Goal: Task Accomplishment & Management: Complete application form

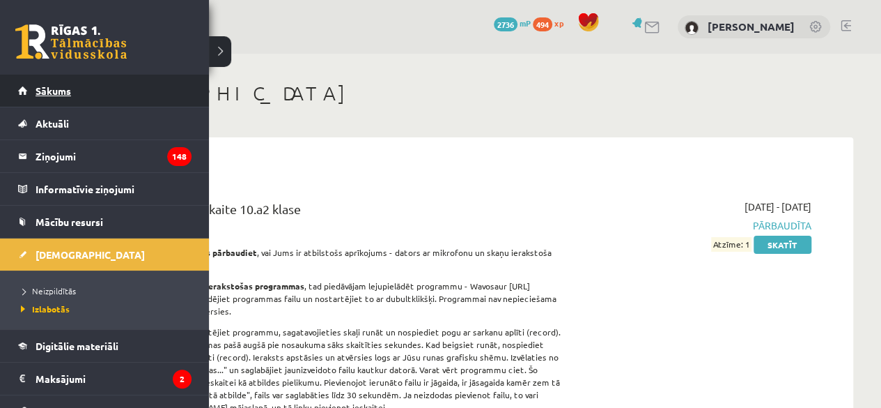
click at [48, 95] on span "Sākums" at bounding box center [54, 90] width 36 height 13
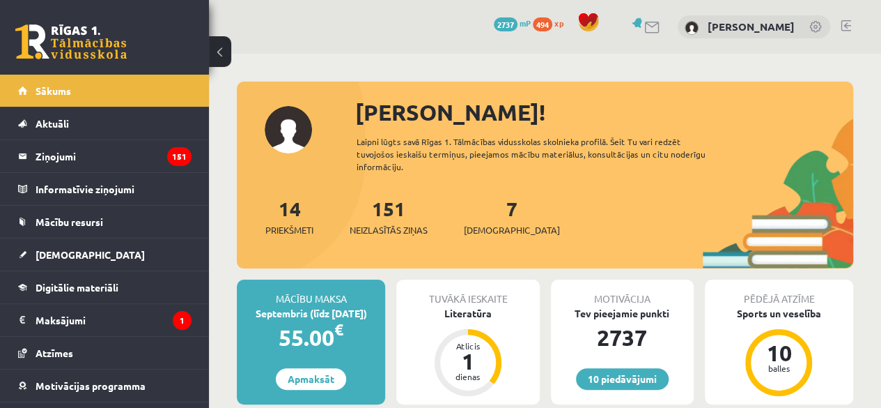
click at [215, 45] on button at bounding box center [220, 51] width 22 height 31
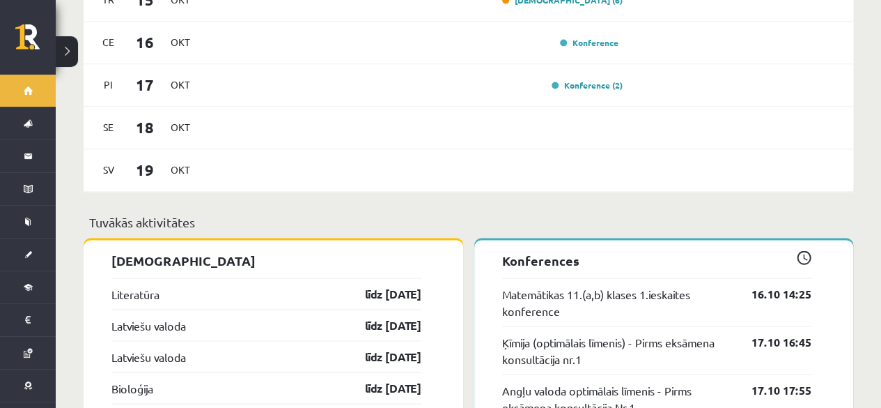
scroll to position [1068, 0]
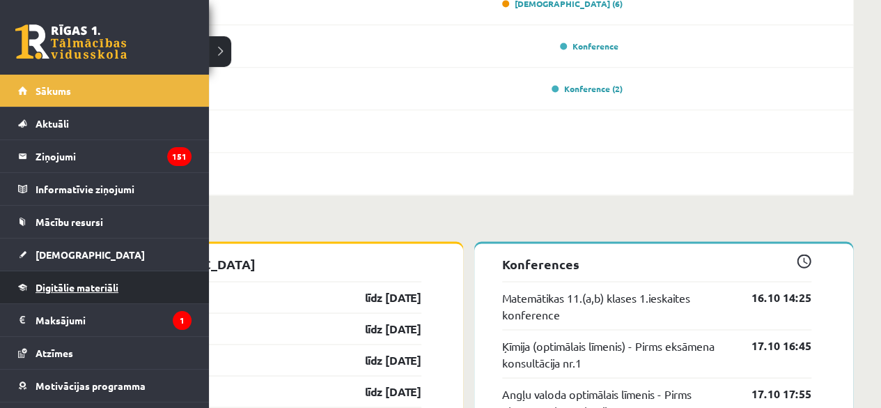
click at [81, 281] on span "Digitālie materiāli" at bounding box center [77, 287] width 83 height 13
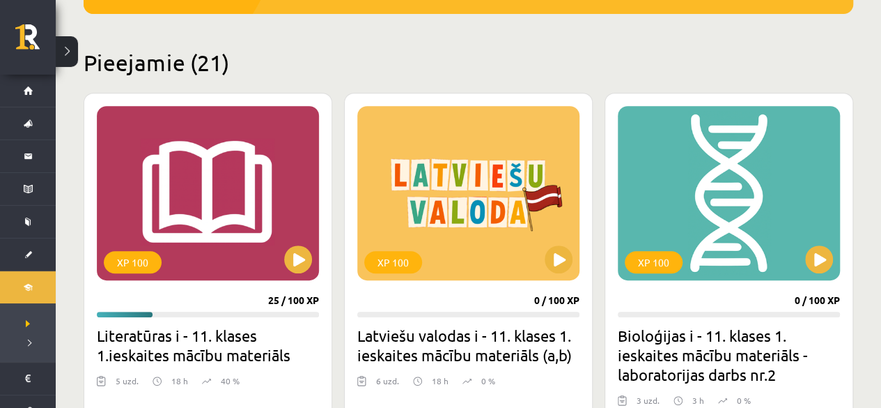
scroll to position [351, 0]
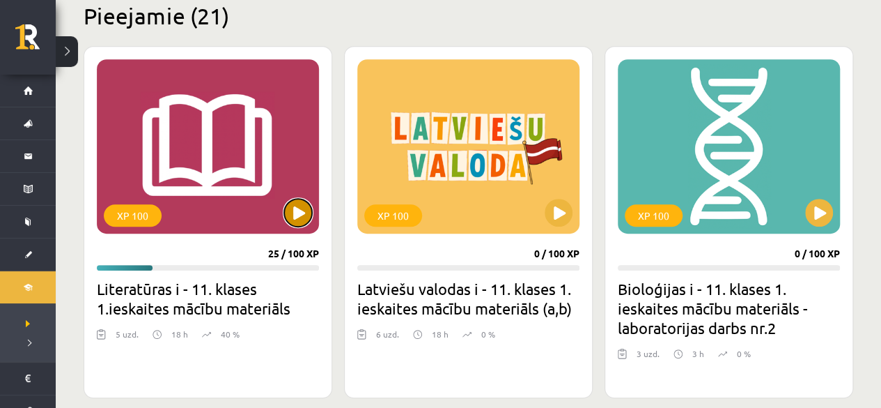
click at [300, 216] on button at bounding box center [298, 213] width 28 height 28
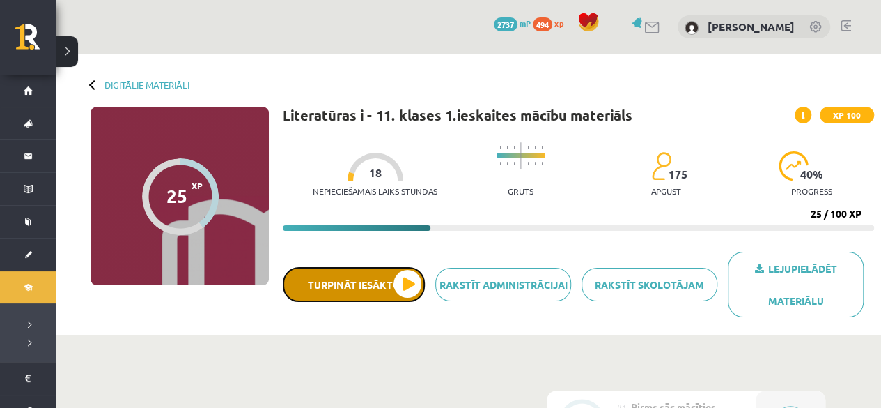
click at [344, 276] on button "Turpināt iesākto" at bounding box center [354, 284] width 142 height 35
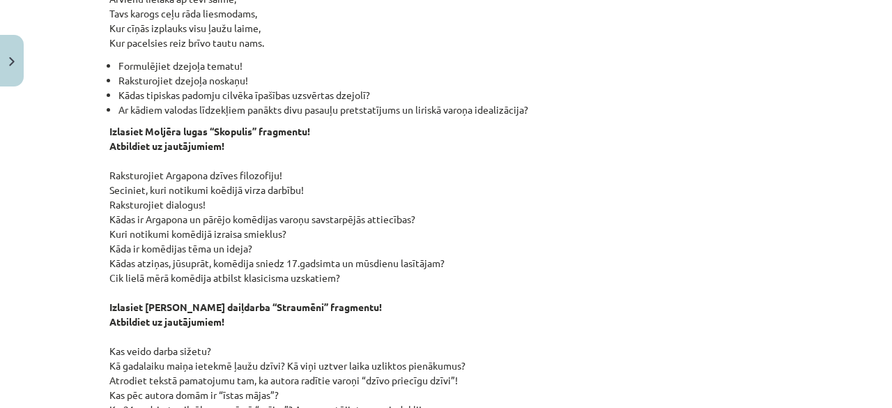
scroll to position [2008, 0]
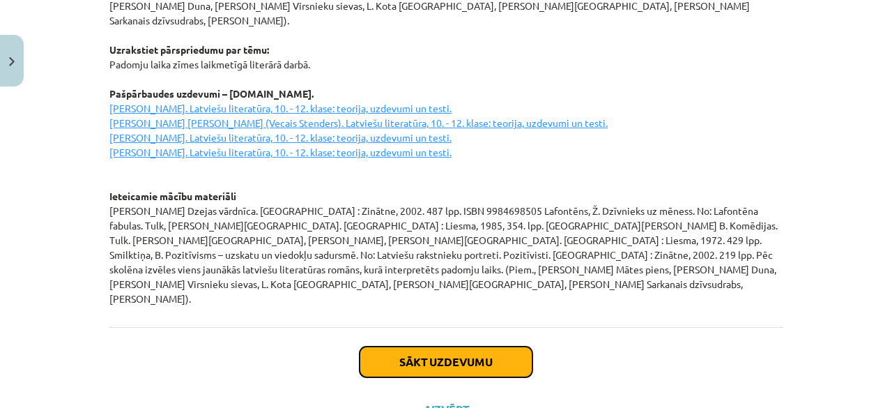
click at [412, 346] on button "Sākt uzdevumu" at bounding box center [446, 361] width 173 height 31
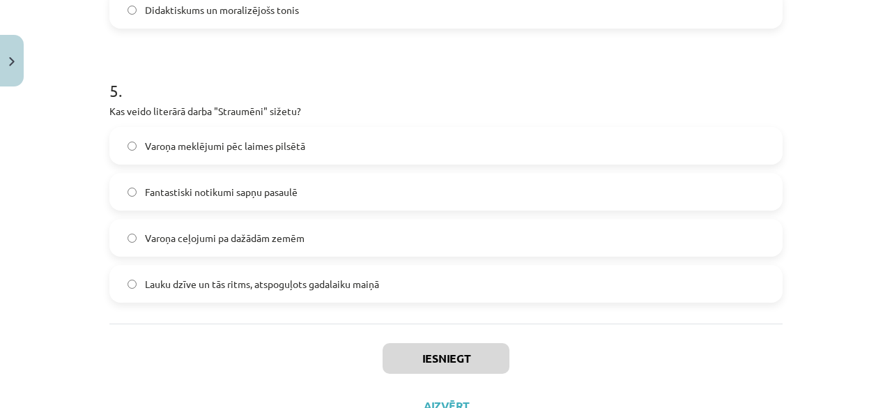
scroll to position [1371, 0]
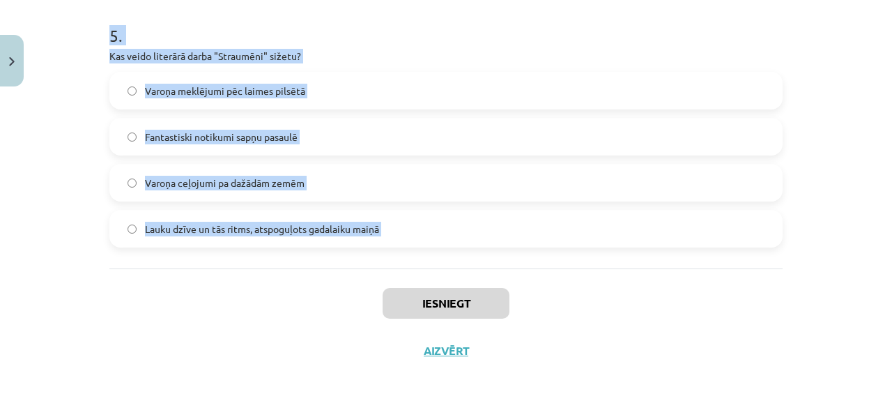
drag, startPoint x: 98, startPoint y: 111, endPoint x: 282, endPoint y: 272, distance: 244.9
copy form "1 . Kuras īpašības ir uzsvērtas Jāņa Sudrabkalna dzejolī "Padomju cilvēks"? Mel…"
click at [609, 61] on p "Kas veido literārā darba "Straumēni" sižetu?" at bounding box center [445, 56] width 673 height 15
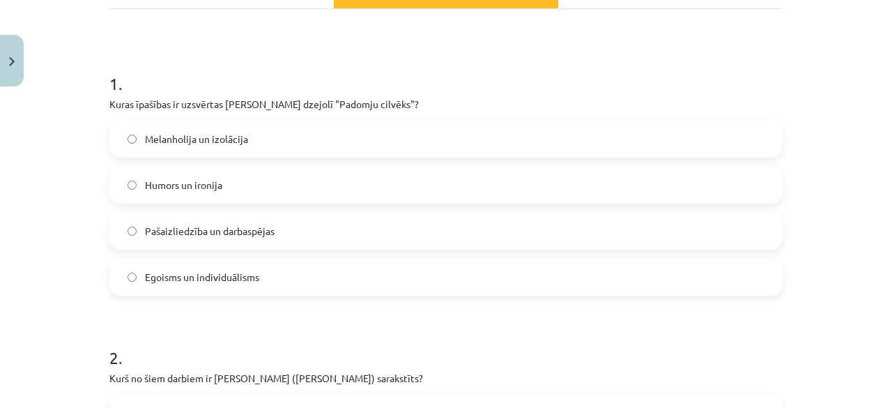
scroll to position [232, 0]
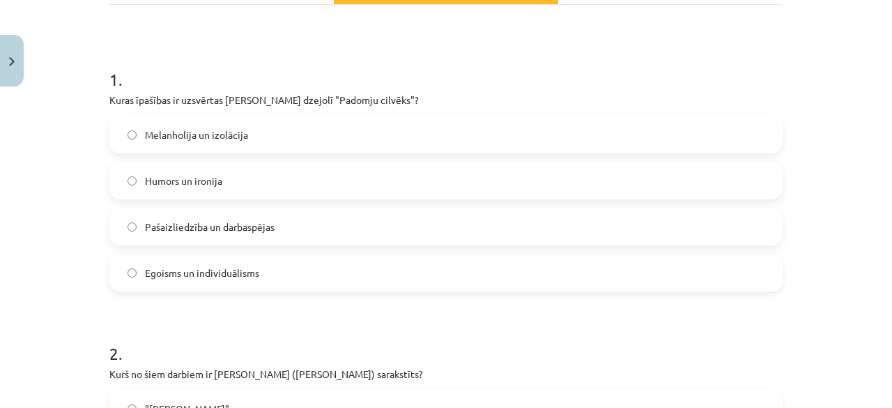
click at [552, 215] on label "Pašaizliedzība un darbaspējas" at bounding box center [446, 226] width 670 height 35
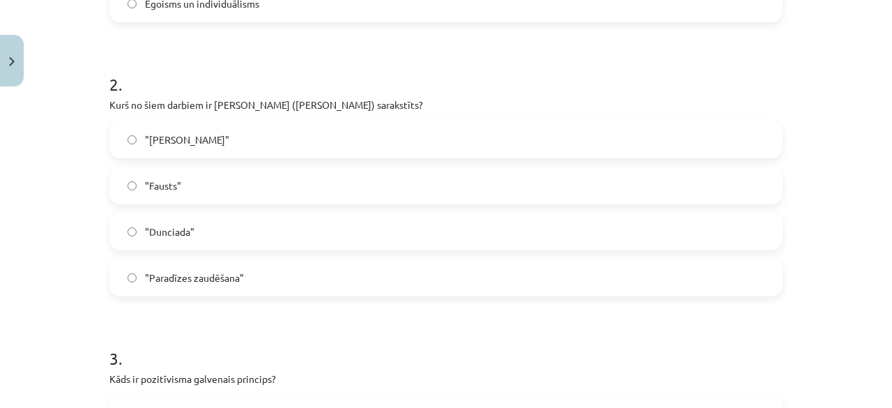
scroll to position [516, 0]
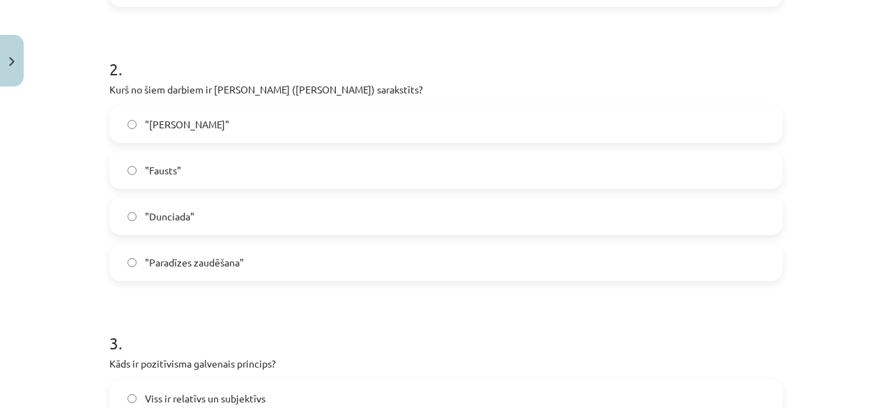
click at [678, 206] on label ""Dunciada"" at bounding box center [446, 216] width 670 height 35
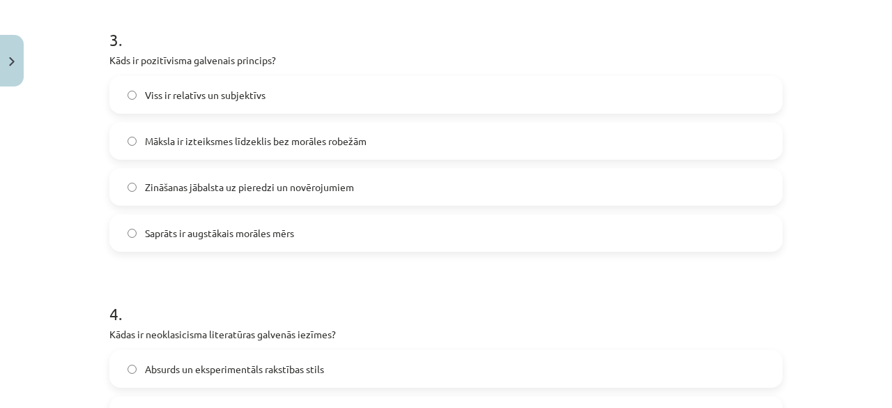
scroll to position [822, 0]
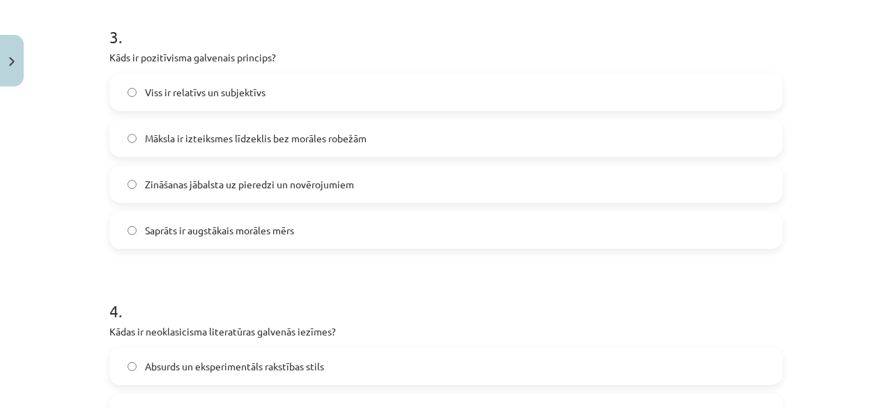
click at [321, 195] on label "Zināšanas jābalsta uz pieredzi un novērojumiem" at bounding box center [446, 184] width 670 height 35
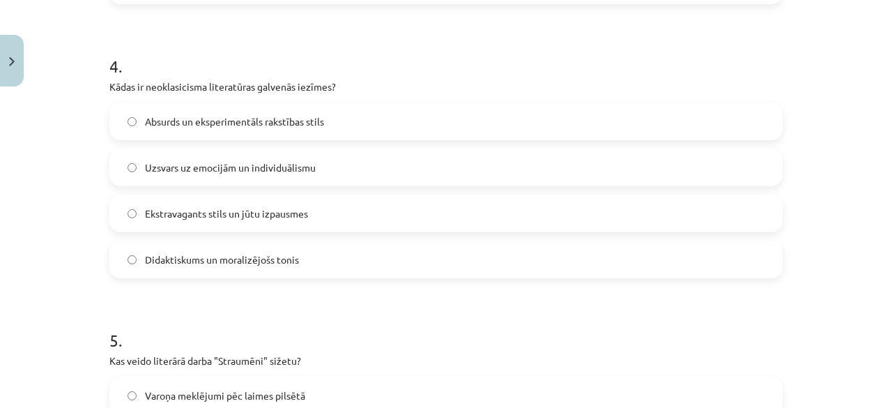
scroll to position [1097, 0]
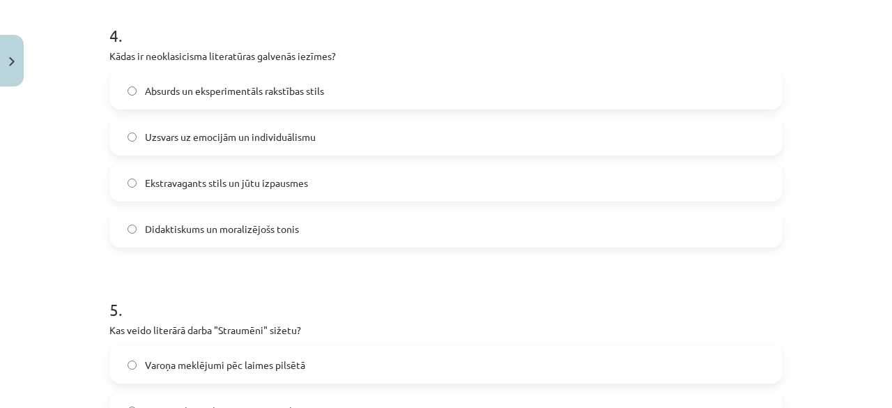
click at [602, 226] on label "Didaktiskums un moralizējošs tonis" at bounding box center [446, 228] width 670 height 35
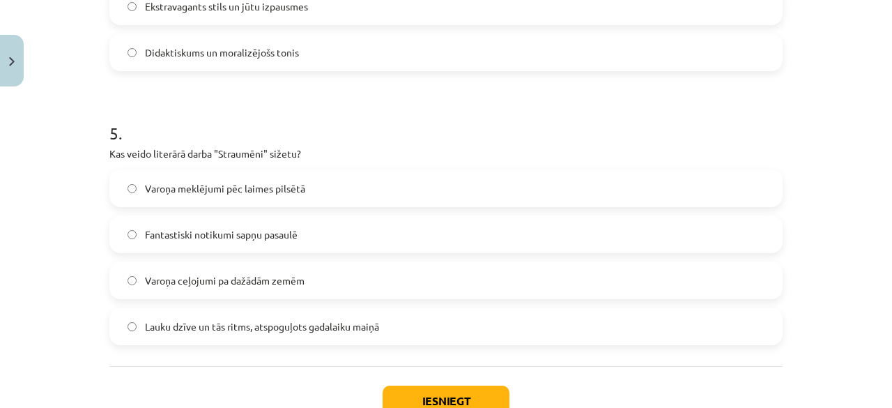
scroll to position [1334, 0]
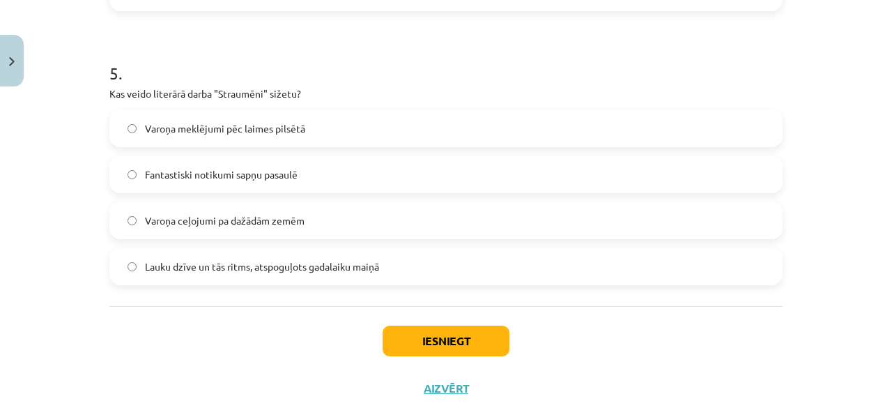
click at [238, 260] on span "Lauku dzīve un tās ritms, atspoguļots gadalaiku maiņā" at bounding box center [262, 266] width 234 height 15
click at [459, 344] on button "Iesniegt" at bounding box center [446, 340] width 127 height 31
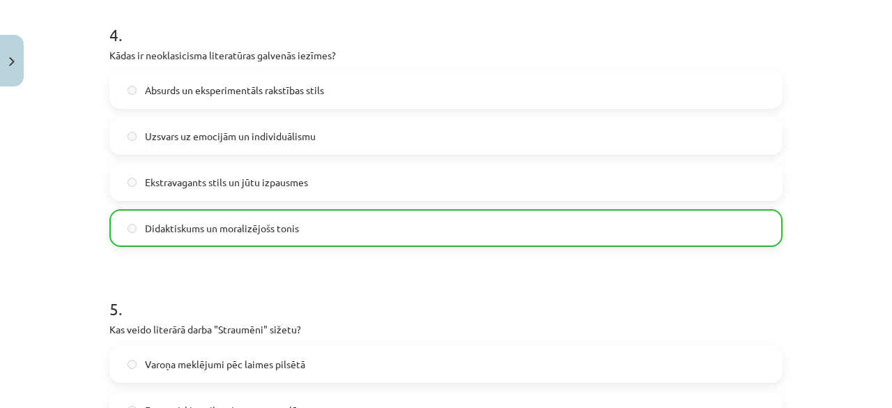
scroll to position [1415, 0]
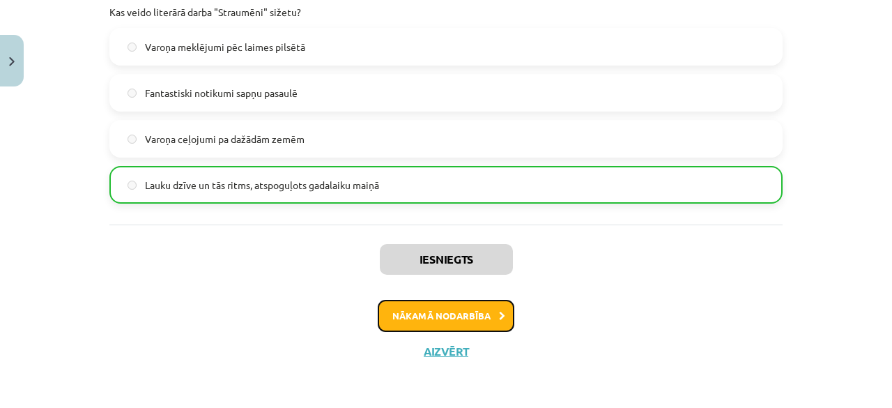
click at [417, 309] on button "Nākamā nodarbība" at bounding box center [446, 316] width 137 height 32
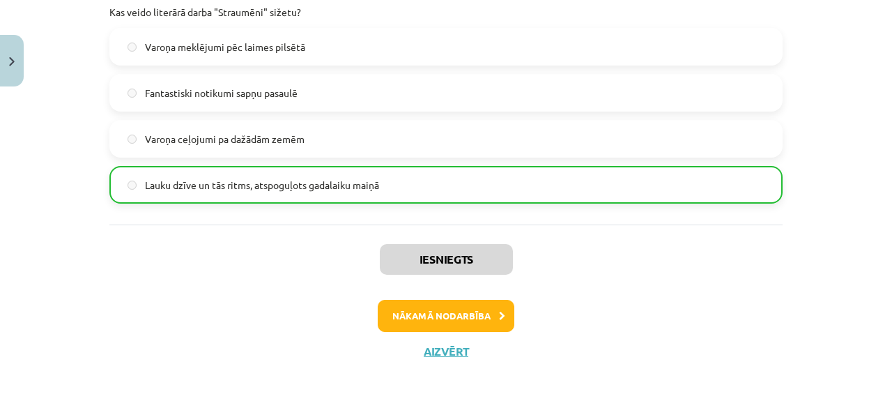
scroll to position [32, 0]
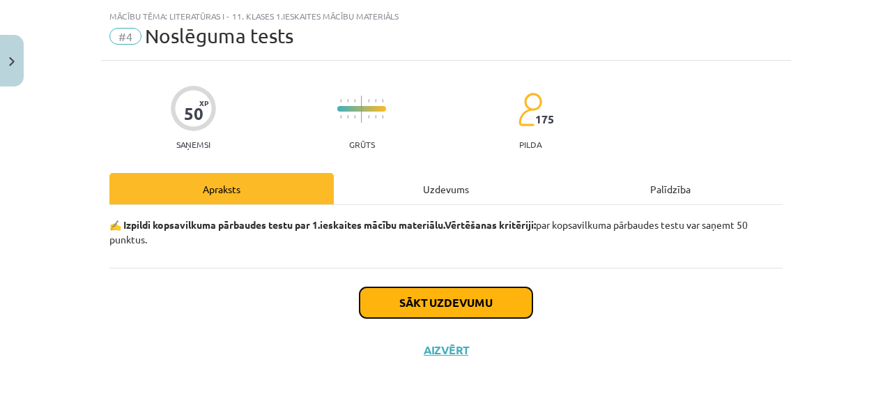
click at [417, 309] on button "Sākt uzdevumu" at bounding box center [446, 302] width 173 height 31
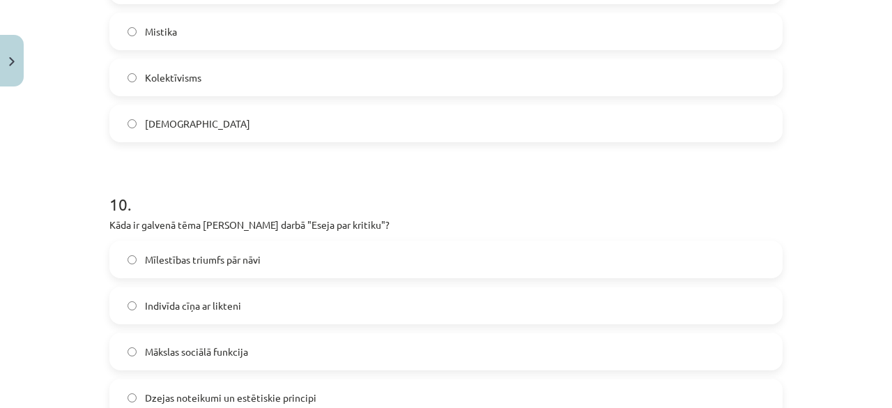
scroll to position [2741, 0]
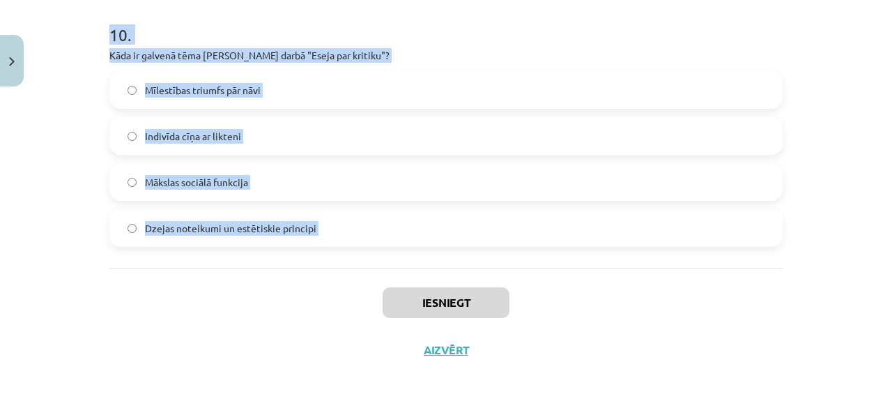
drag, startPoint x: 103, startPoint y: 270, endPoint x: 316, endPoint y: 281, distance: 213.5
copy form "1 . Kas ir kopīgs neoklasicismam un klasicismam? Tuvība dabai un cilvēka emocij…"
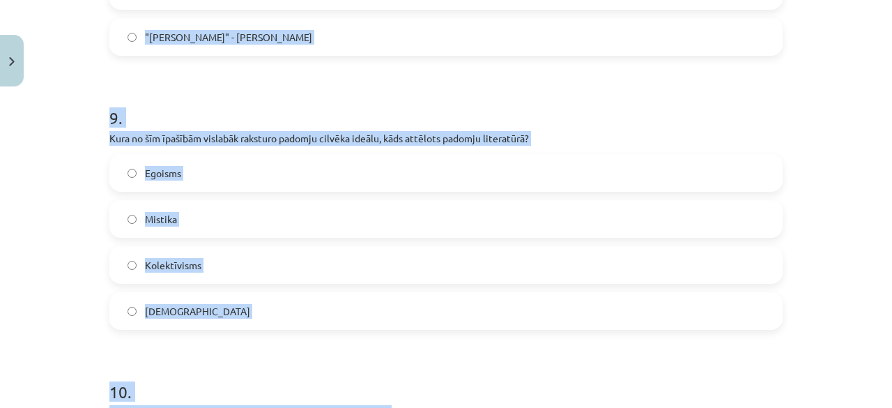
click at [863, 316] on div "Mācību tēma: Literatūras i - 11. klases 1.ieskaites mācību materiāls #4 Noslēgu…" at bounding box center [446, 204] width 892 height 408
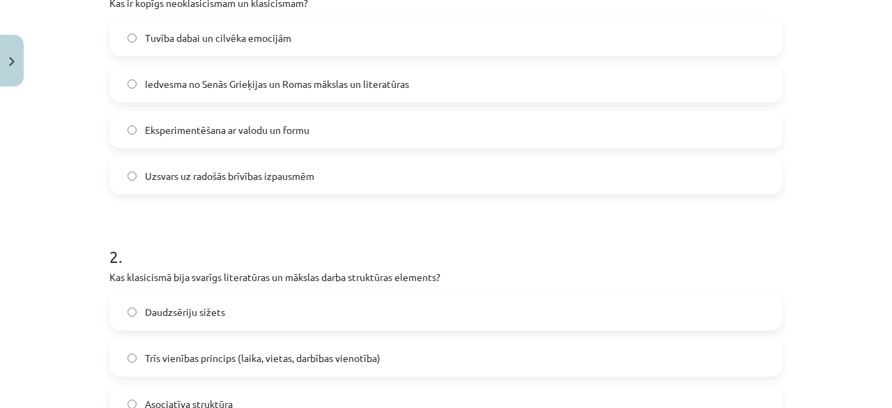
scroll to position [322, 0]
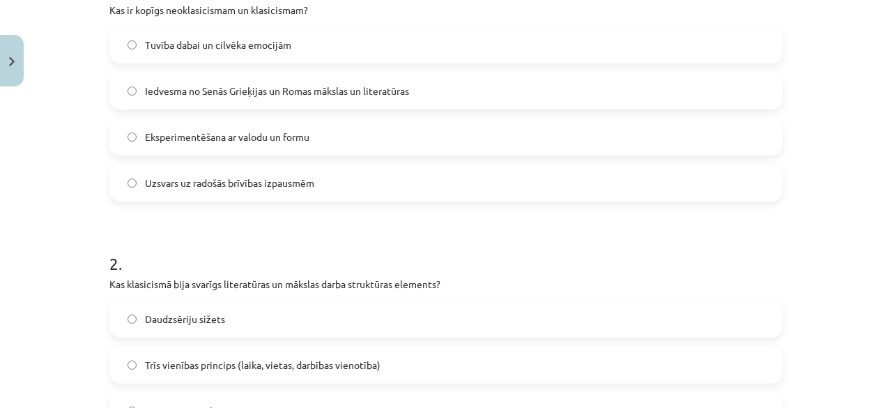
click at [169, 88] on span "Iedvesma no Senās Grieķijas un Romas mākslas un literatūras" at bounding box center [277, 91] width 264 height 15
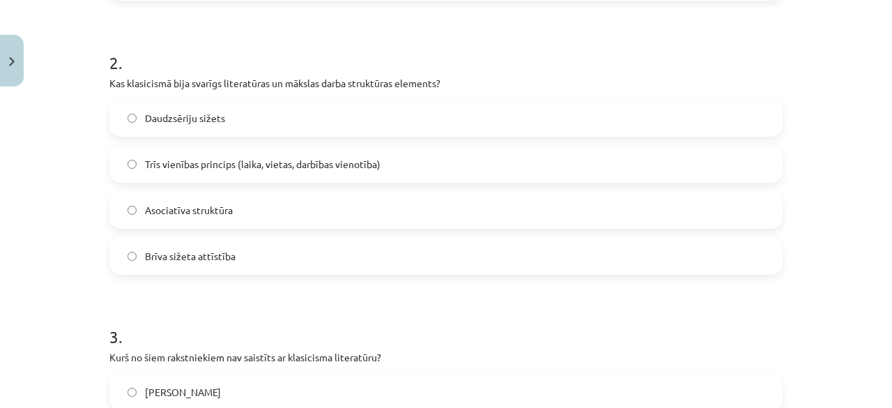
scroll to position [560, 0]
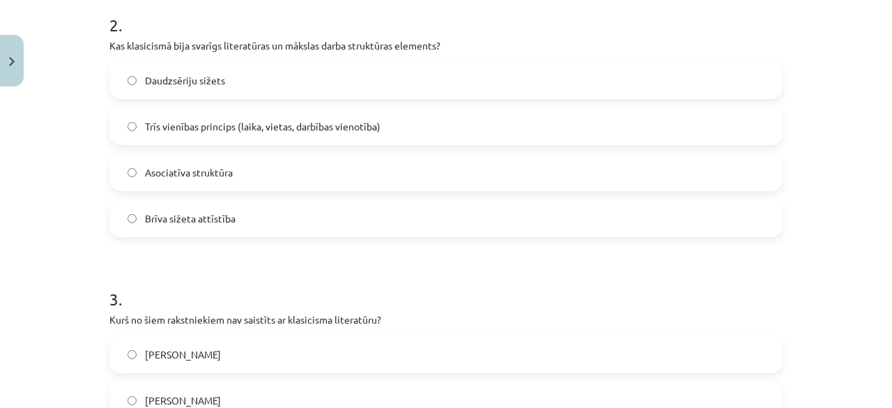
click at [761, 132] on label "Trīs vienības princips (laika, vietas, darbības vienotība)" at bounding box center [446, 126] width 670 height 35
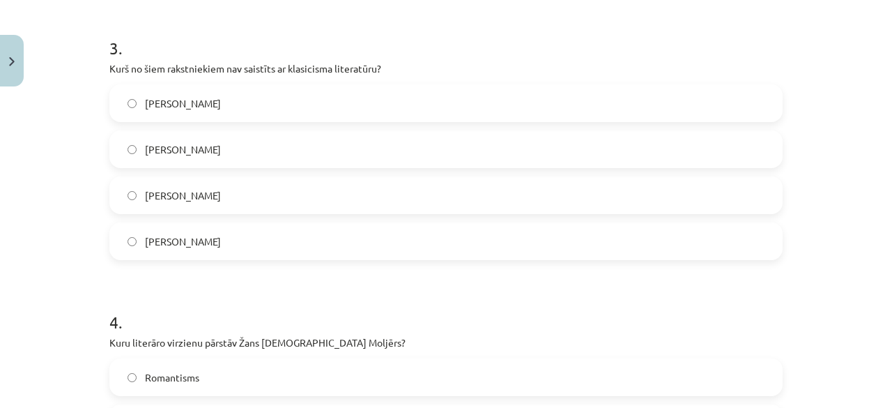
scroll to position [800, 0]
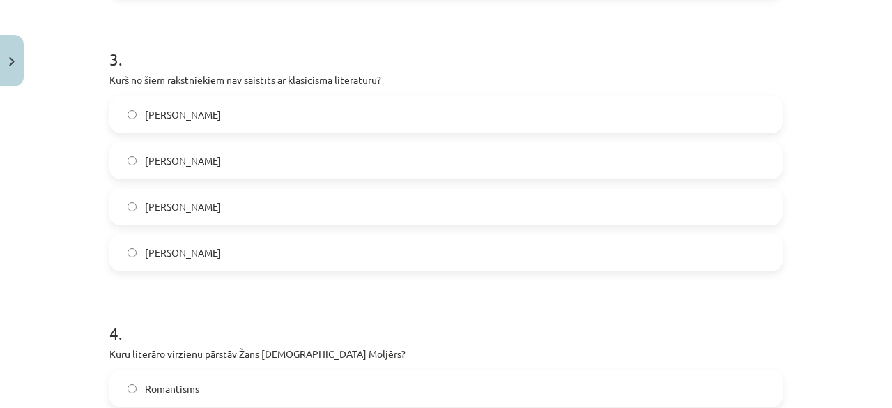
click at [233, 114] on label "Vilis Lācis" at bounding box center [446, 114] width 670 height 35
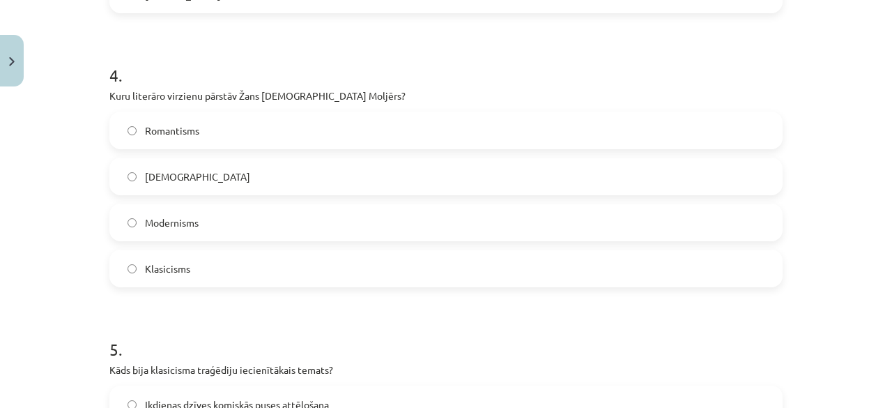
scroll to position [1069, 0]
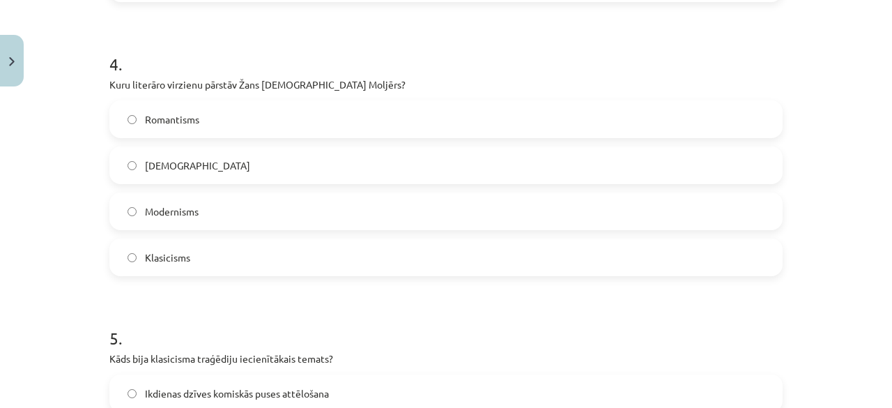
click at [741, 255] on label "Klasicisms" at bounding box center [446, 257] width 670 height 35
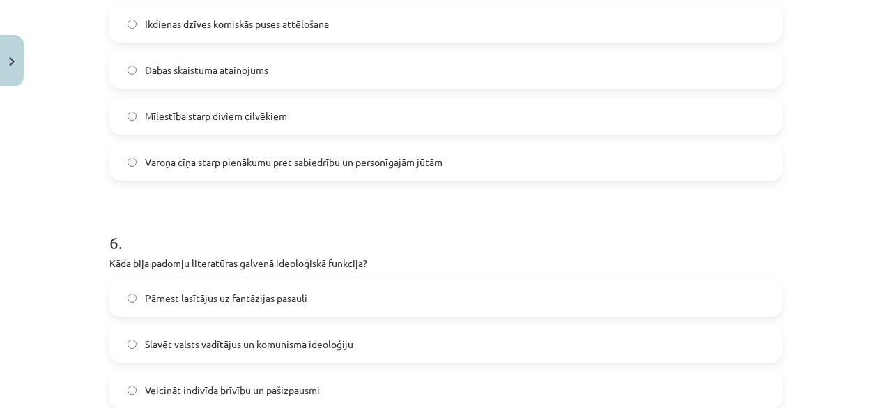
scroll to position [1434, 0]
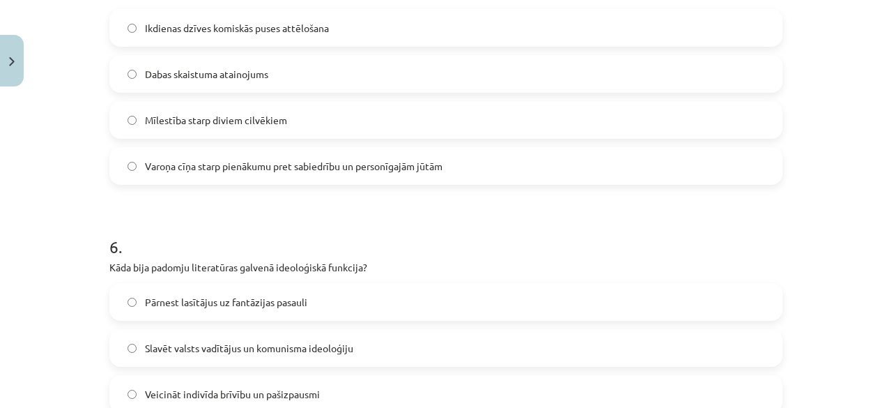
click at [147, 167] on span "Varoņa cīņa starp pienākumu pret sabiedrību un personīgajām jūtām" at bounding box center [294, 166] width 298 height 15
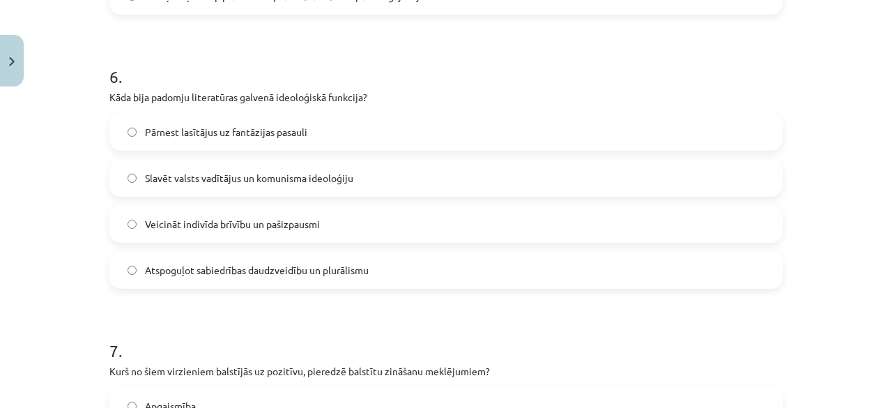
scroll to position [1623, 0]
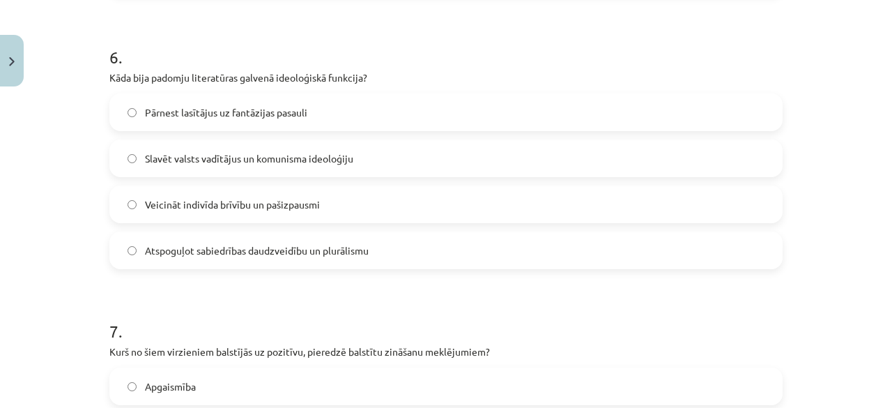
click at [634, 152] on label "Slavēt valsts vadītājus un komunisma ideoloģiju" at bounding box center [446, 158] width 670 height 35
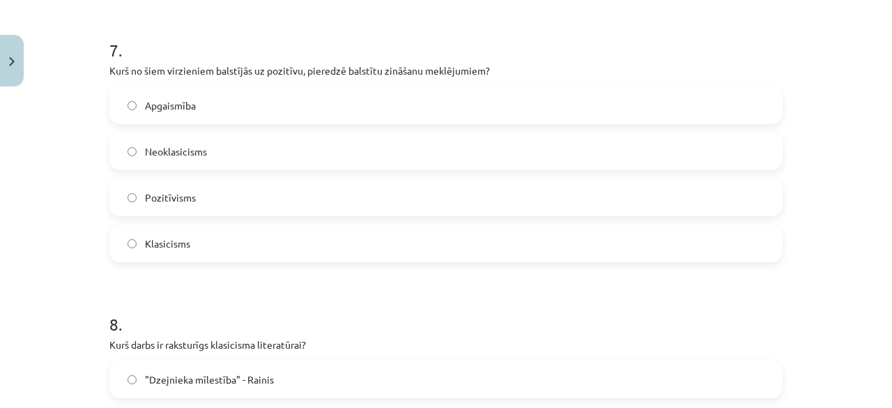
scroll to position [1943, 0]
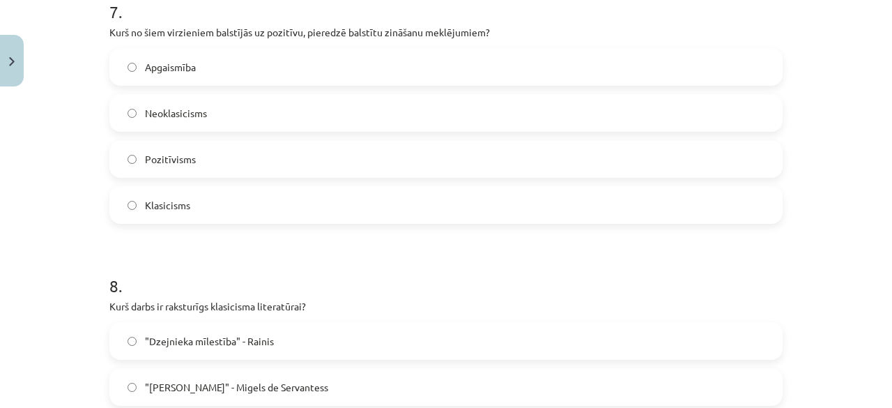
click at [229, 167] on label "Pozitīvisms" at bounding box center [446, 158] width 670 height 35
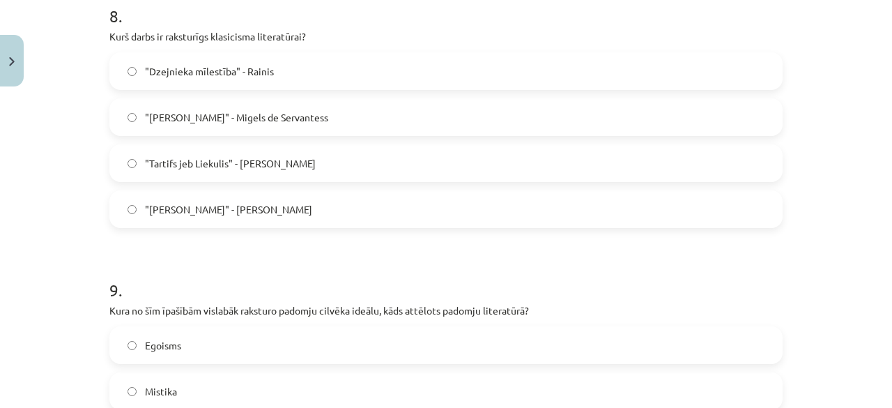
scroll to position [2205, 0]
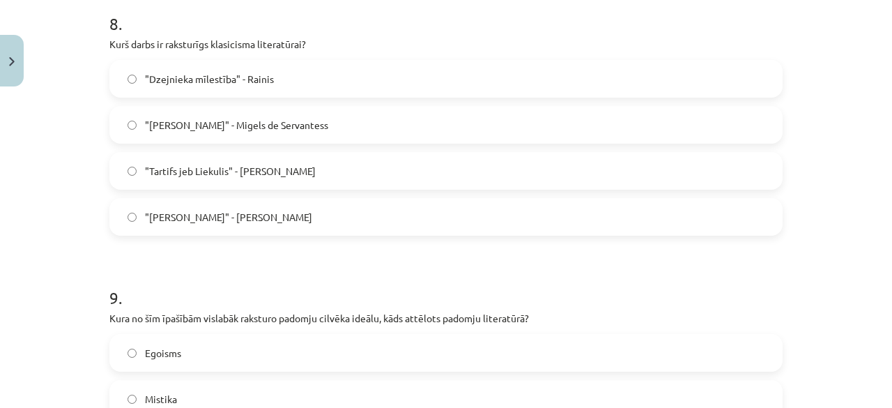
click at [217, 167] on span ""Tartifs jeb Liekulis" - Žans Batists Moljērs" at bounding box center [230, 171] width 171 height 15
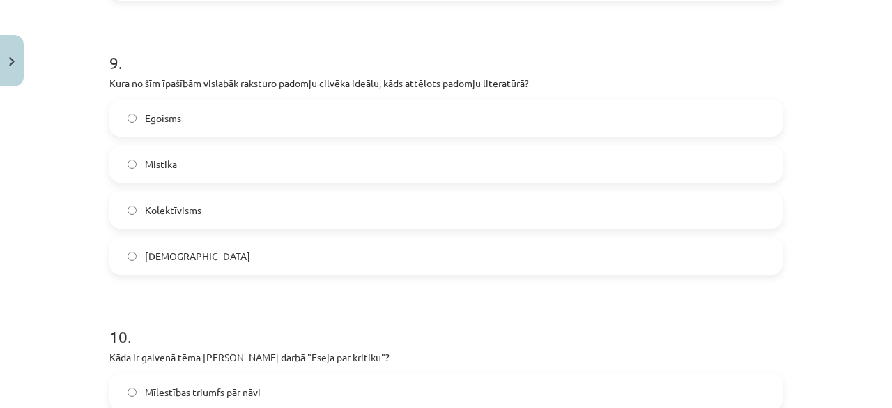
scroll to position [2451, 0]
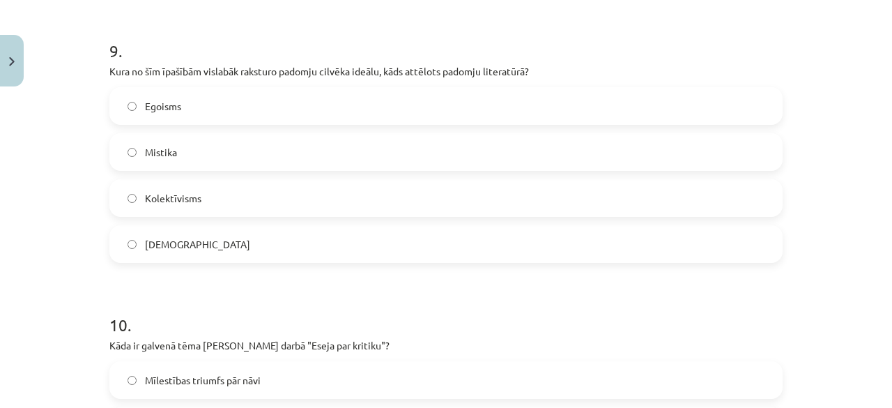
click at [677, 203] on label "Kolektīvisms" at bounding box center [446, 197] width 670 height 35
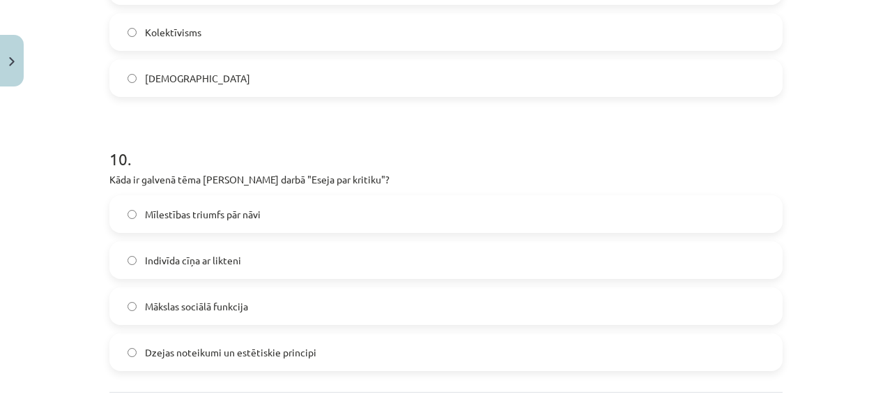
scroll to position [2741, 0]
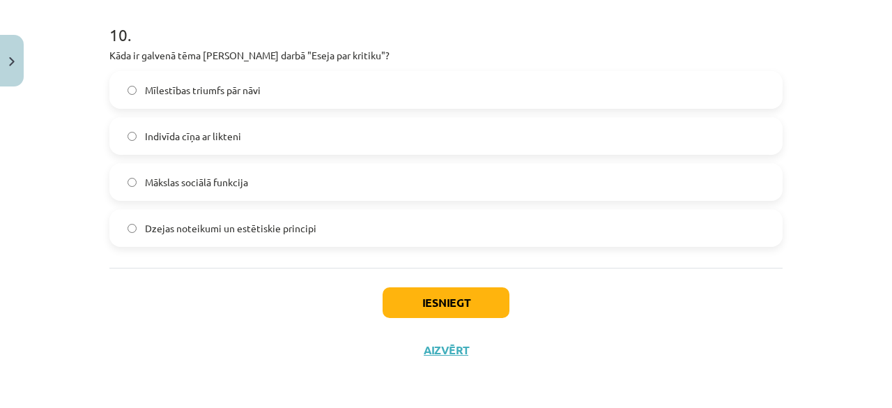
click at [278, 213] on label "Dzejas noteikumi un estētiskie principi" at bounding box center [446, 227] width 670 height 35
click at [414, 291] on button "Iesniegt" at bounding box center [446, 302] width 127 height 31
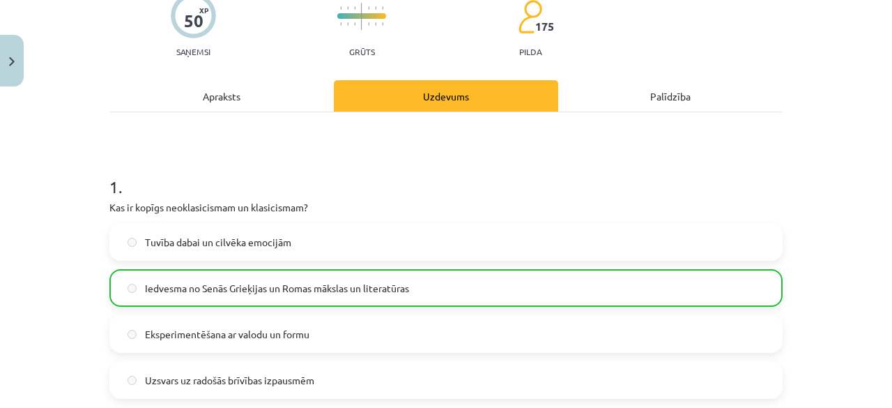
scroll to position [2784, 0]
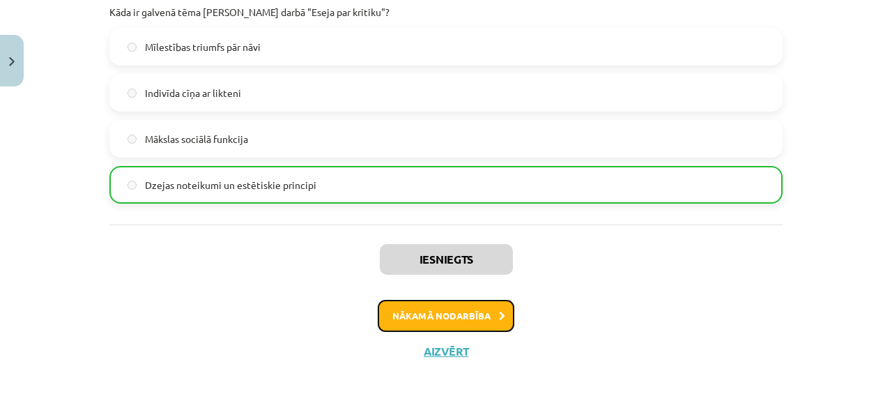
click at [417, 308] on button "Nākamā nodarbība" at bounding box center [446, 316] width 137 height 32
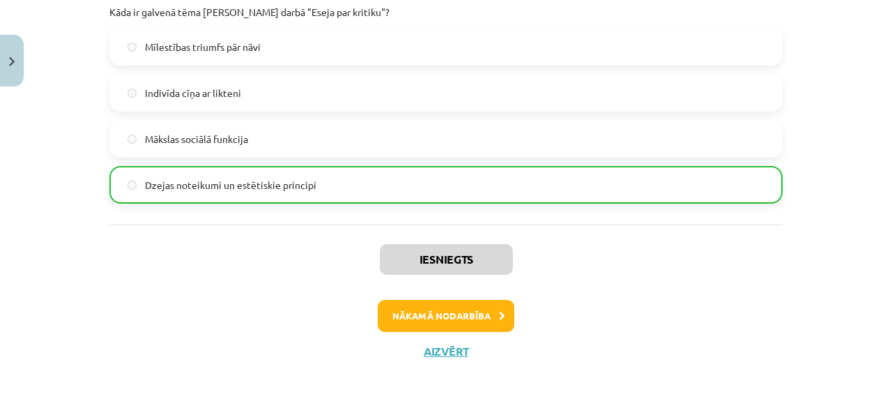
scroll to position [17, 0]
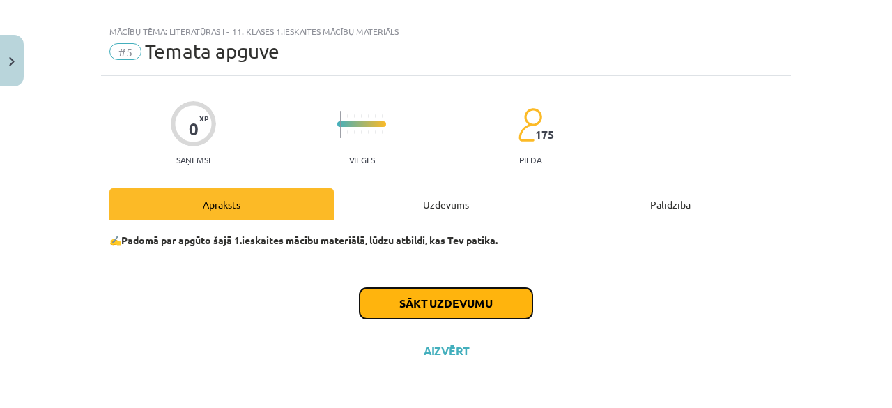
click at [444, 289] on button "Sākt uzdevumu" at bounding box center [446, 303] width 173 height 31
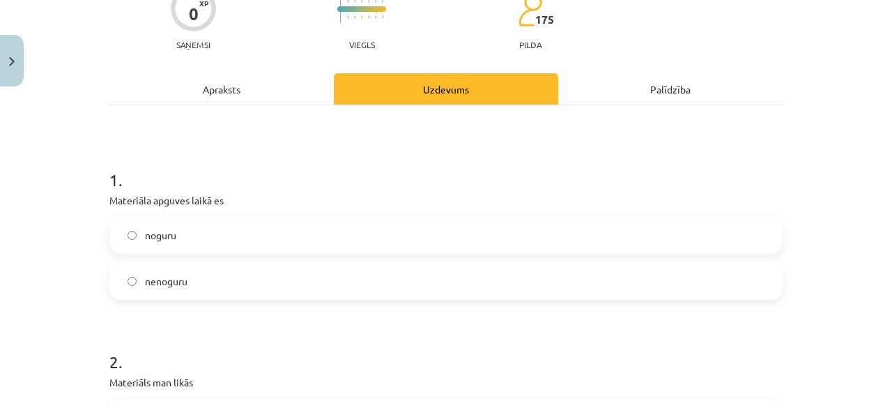
scroll to position [145, 0]
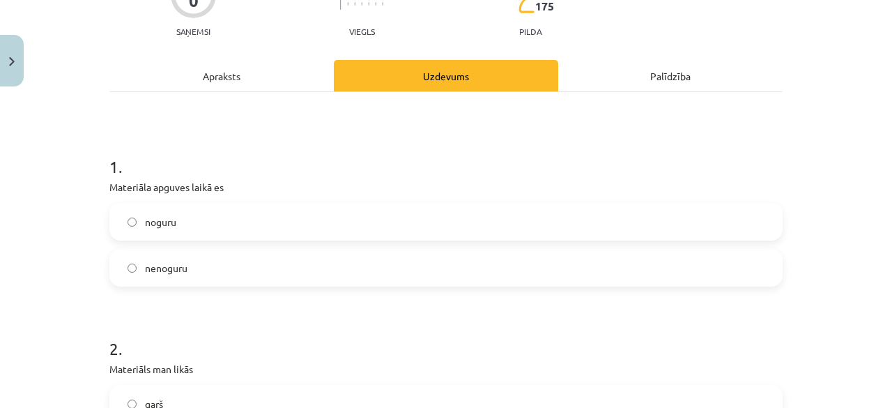
click at [485, 220] on label "noguru" at bounding box center [446, 221] width 670 height 35
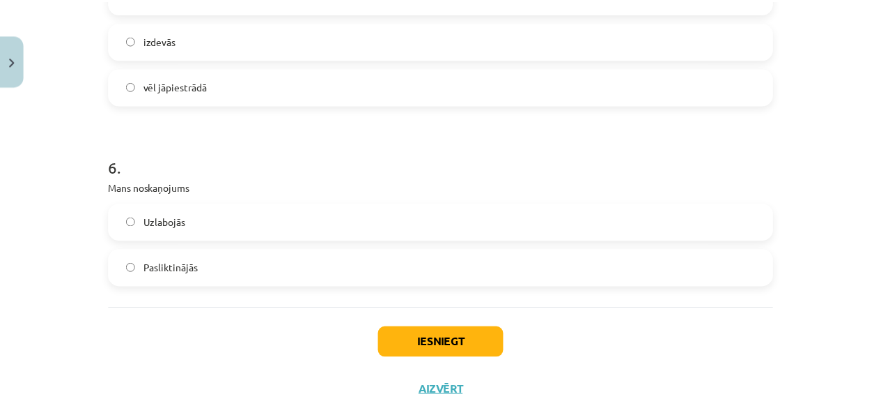
scroll to position [1330, 0]
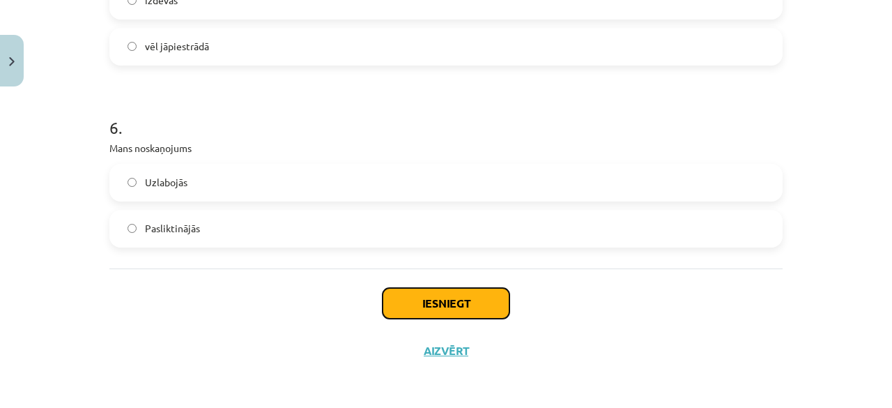
click at [450, 292] on button "Iesniegt" at bounding box center [446, 303] width 127 height 31
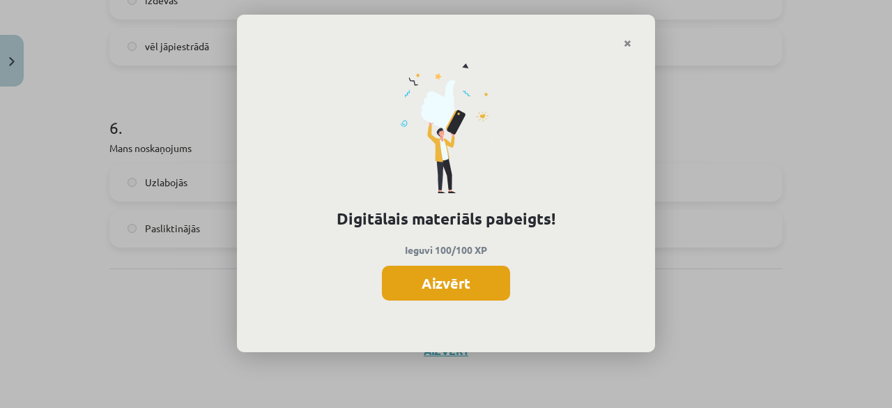
click at [412, 286] on button "Aizvērt" at bounding box center [446, 282] width 128 height 35
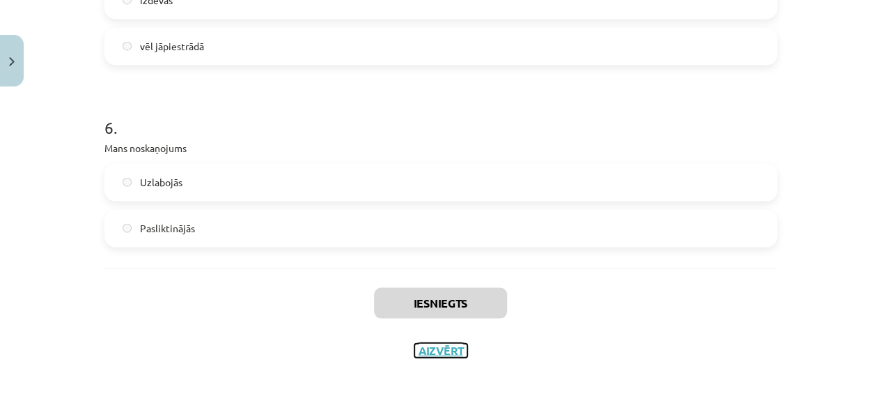
click at [434, 350] on button "Aizvērt" at bounding box center [441, 350] width 53 height 14
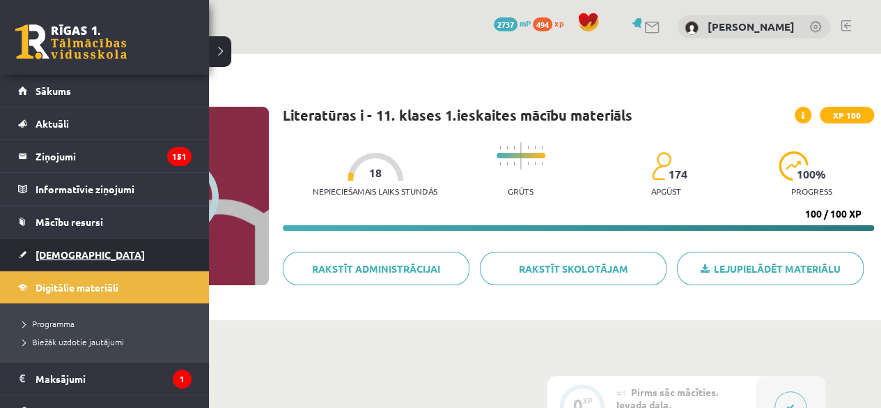
click at [75, 242] on link "[DEMOGRAPHIC_DATA]" at bounding box center [104, 254] width 173 height 32
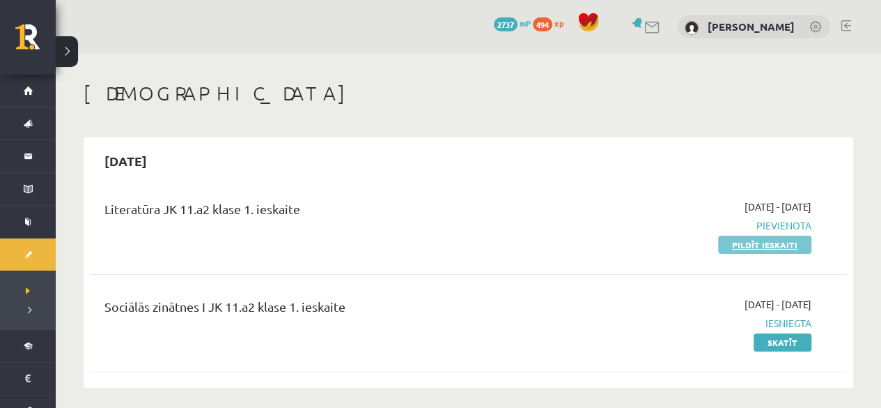
click at [755, 242] on link "Pildīt ieskaiti" at bounding box center [764, 245] width 93 height 18
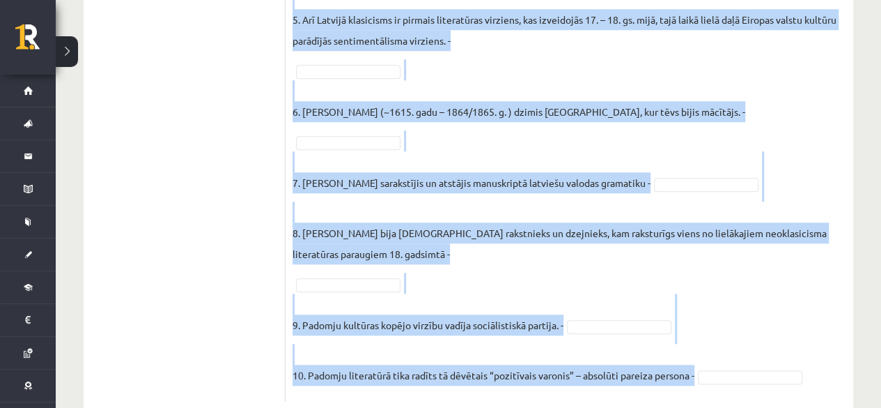
scroll to position [642, 0]
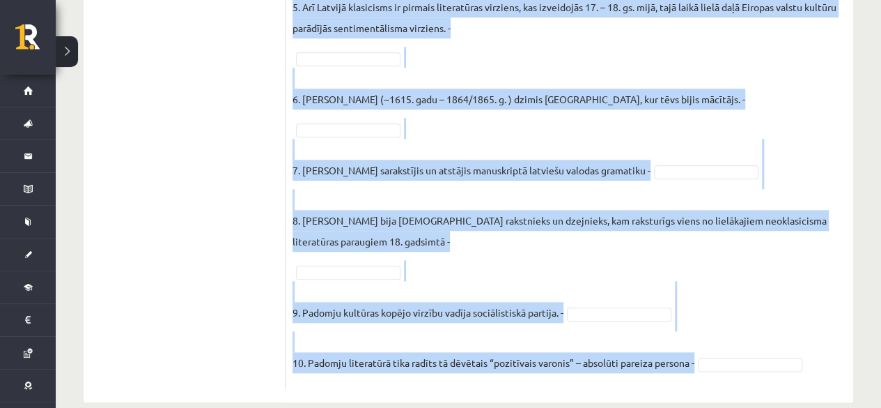
drag, startPoint x: 293, startPoint y: 45, endPoint x: 739, endPoint y: 337, distance: 533.0
click at [739, 337] on div "10p Atzīmējiet, kuri no šiem apgalvojumiem ir patiesi (P), kuri nepatiesi (N)! …" at bounding box center [570, 5] width 568 height 766
copy div "Atzīmējiet, kuri no šiem apgalvojumiem ir patiesi (P), kuri nepatiesi (N)! Piee…"
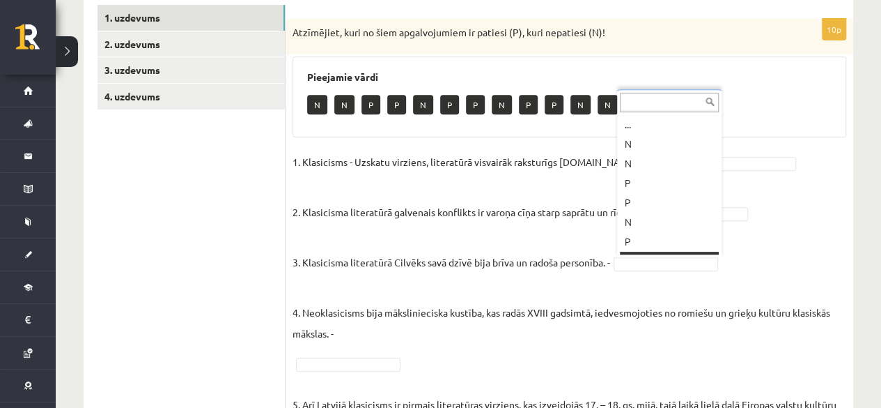
scroll to position [17, 0]
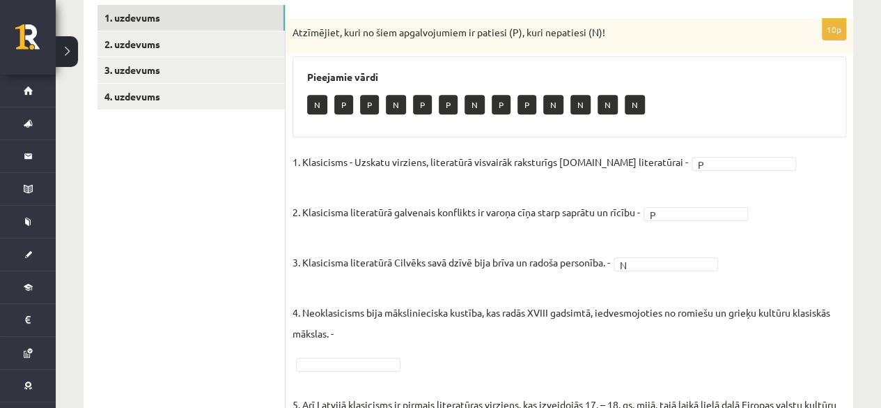
click at [360, 332] on p "4. Neoklasicisms bija mākslinieciska kustība, kas radās XVIII gadsimtā, iedvesm…" at bounding box center [570, 312] width 554 height 63
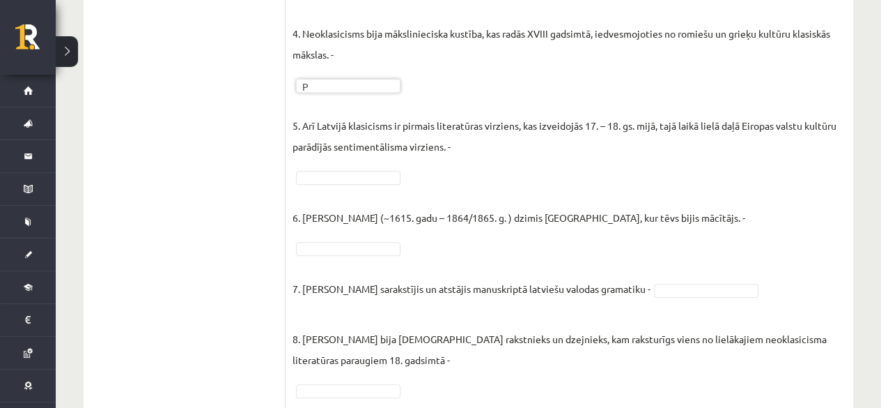
scroll to position [530, 0]
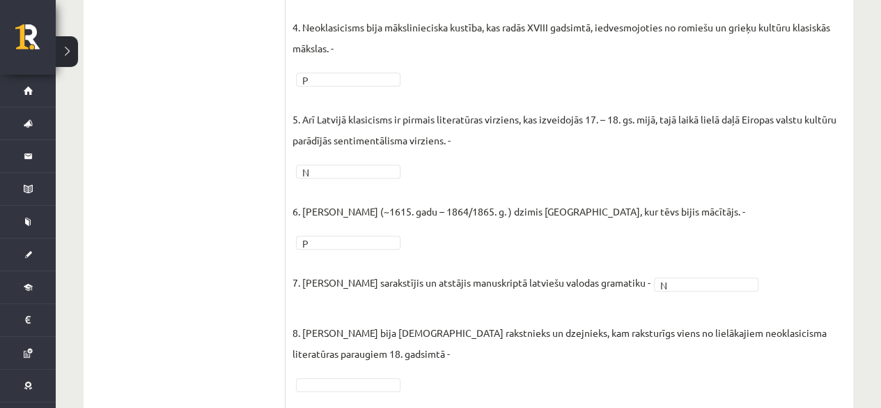
click at [464, 334] on p "8. Aleksandrs Pāvests bija itāļu rakstnieks un dzejnieks, kam raksturīgs viens …" at bounding box center [570, 332] width 554 height 63
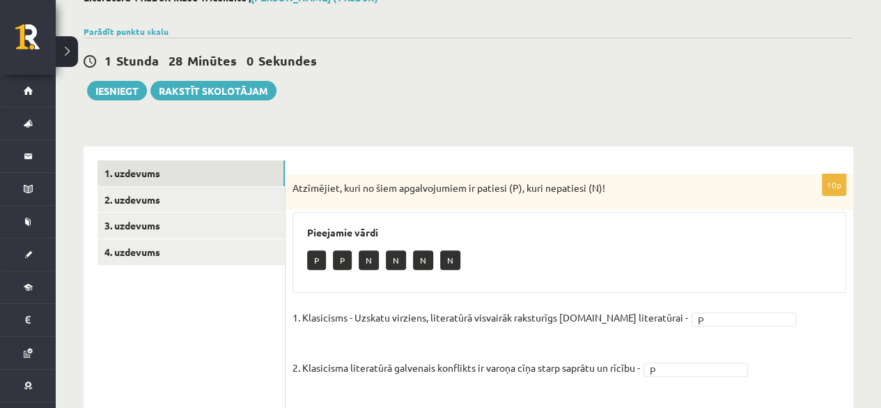
scroll to position [100, 0]
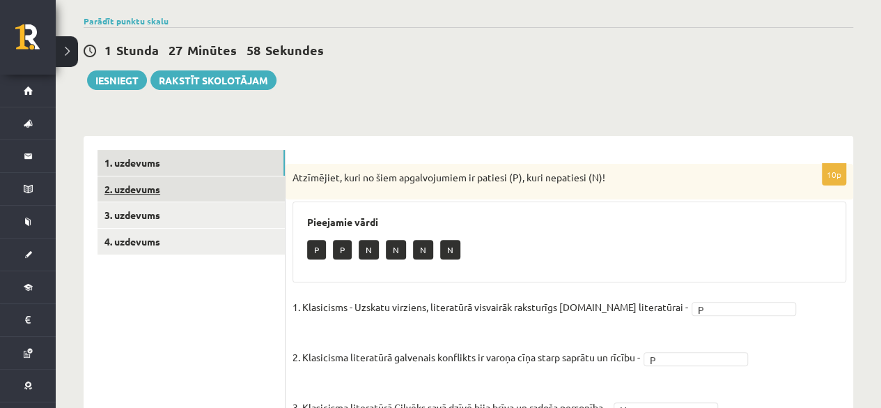
click at [254, 183] on link "2. uzdevums" at bounding box center [191, 189] width 187 height 26
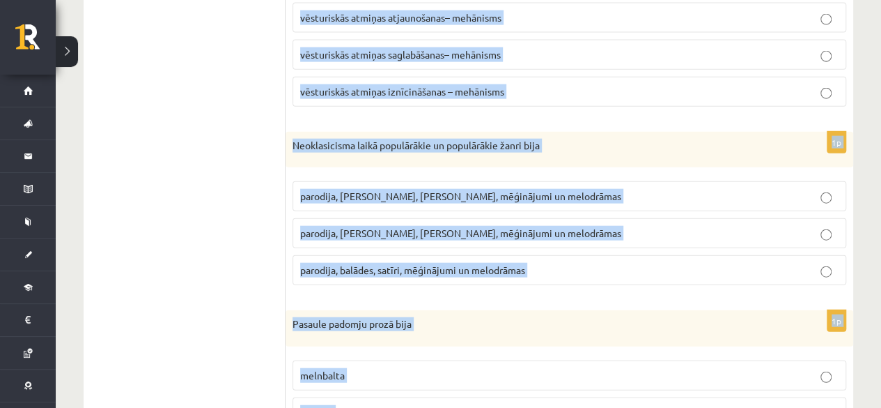
scroll to position [1685, 0]
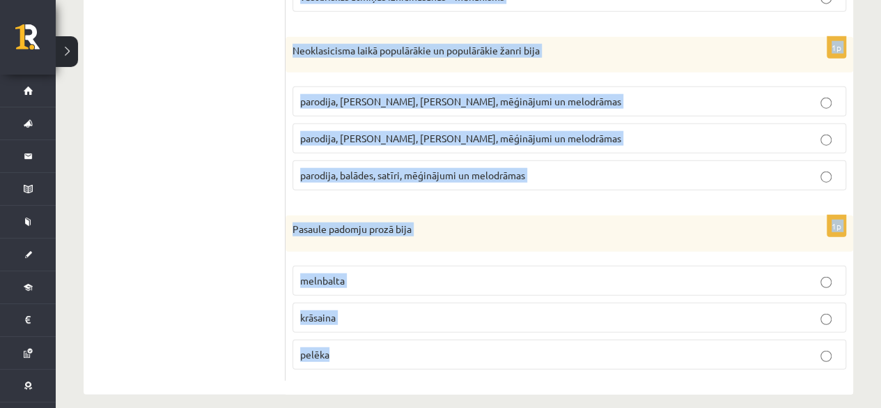
drag, startPoint x: 291, startPoint y: 172, endPoint x: 432, endPoint y: 440, distance: 303.3
copy form "Pozitīvisms radies 19. gs. pirmajā pusē kā idejisks virziens; nostiprinās 19. g…"
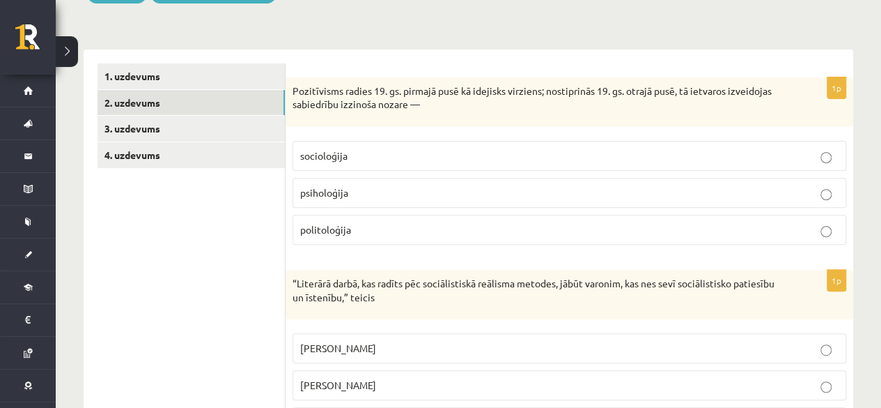
scroll to position [184, 0]
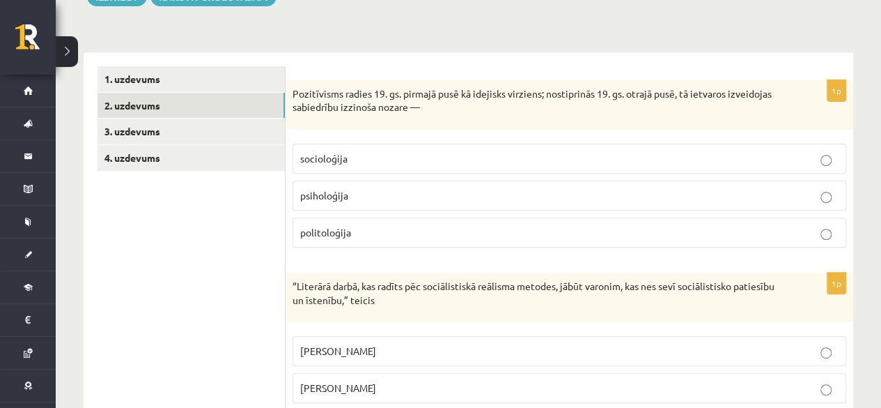
click at [364, 158] on p "socioloģija" at bounding box center [569, 158] width 539 height 15
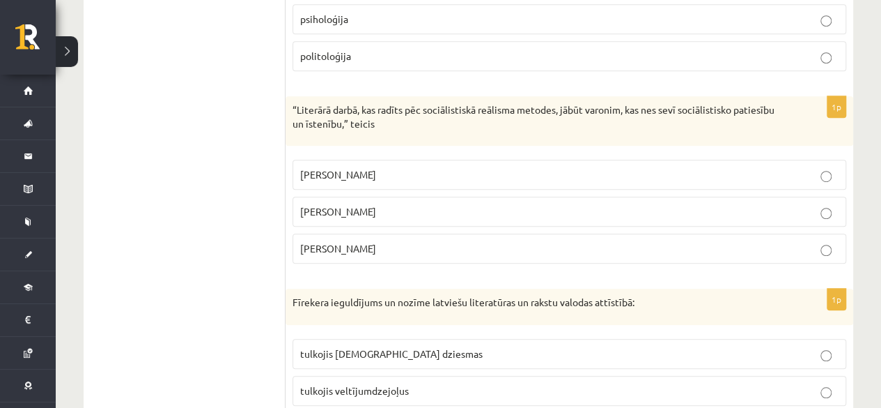
scroll to position [363, 0]
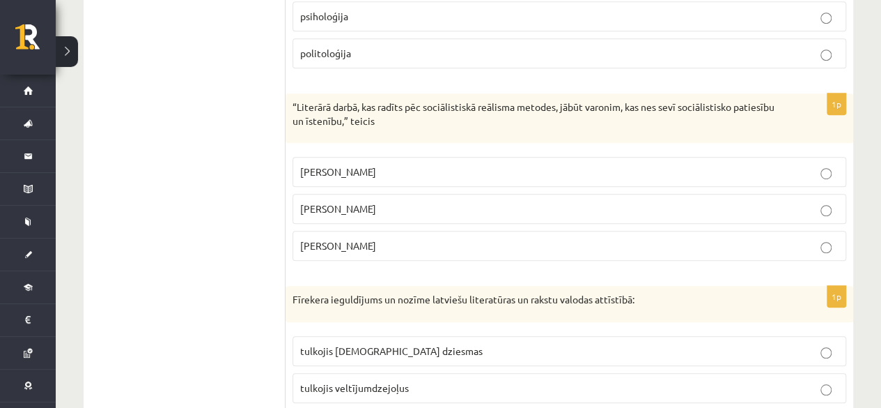
click at [373, 245] on p "Andrejs Upīts" at bounding box center [569, 245] width 539 height 15
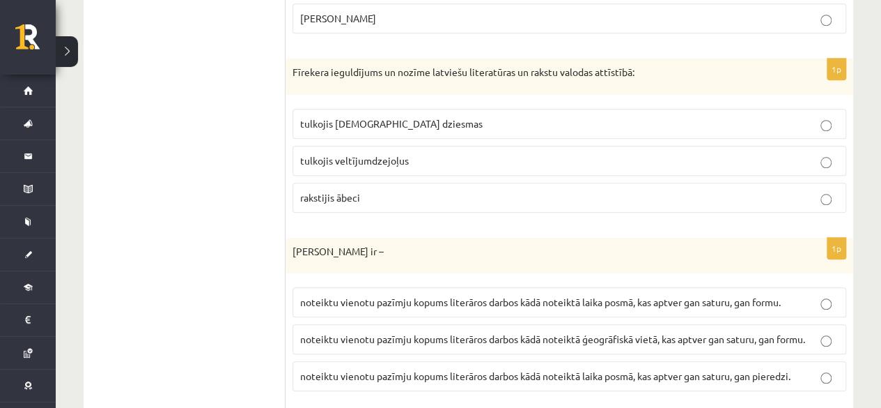
scroll to position [593, 0]
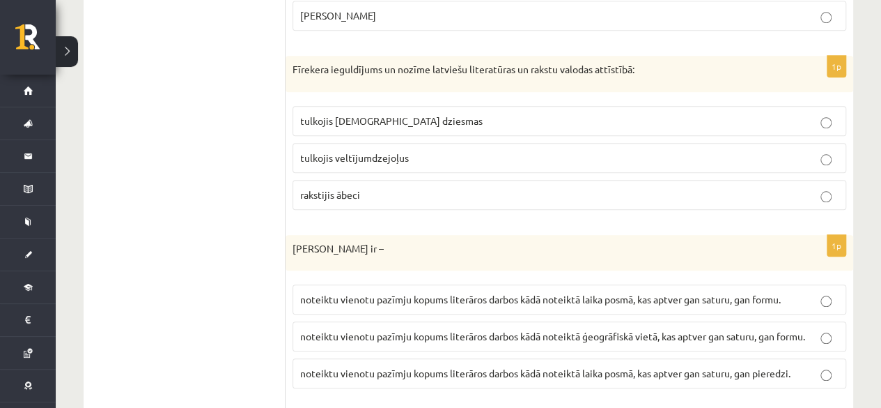
click at [743, 121] on p "tulkojis baznīcas dziesmas" at bounding box center [569, 121] width 539 height 15
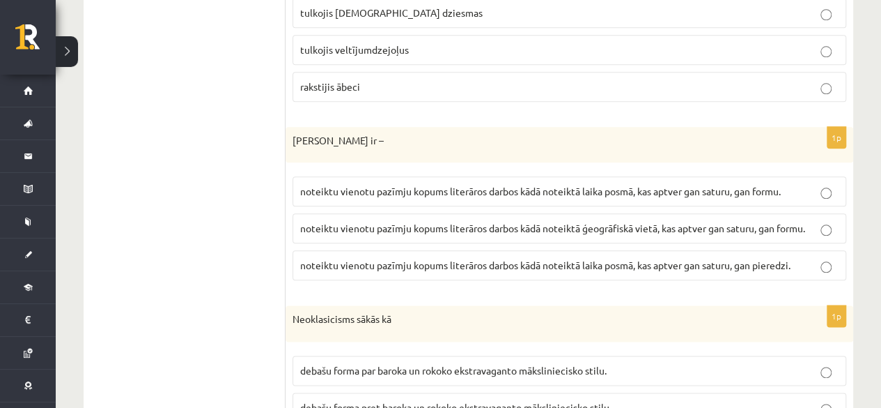
scroll to position [772, 0]
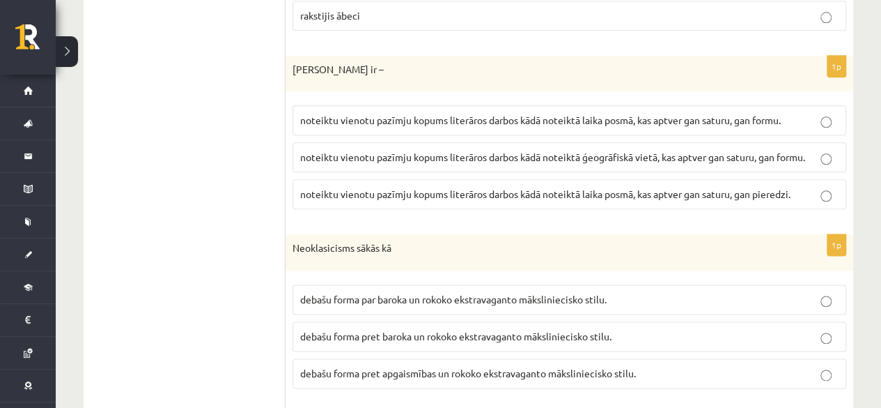
click at [731, 123] on label "noteiktu vienotu pazīmju kopums literāros darbos kādā noteiktā laika posmā, kas…" at bounding box center [570, 120] width 554 height 30
click at [420, 339] on label "debašu forma pret baroka un rokoko ekstravaganto māksliniecisko stilu." at bounding box center [570, 336] width 554 height 30
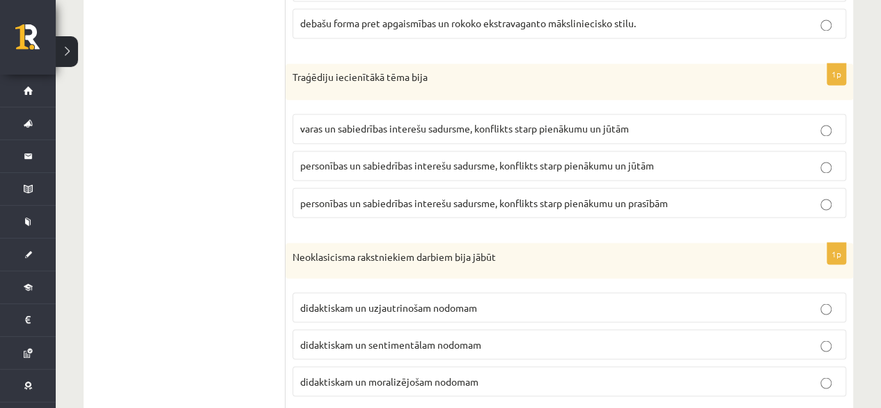
scroll to position [1134, 0]
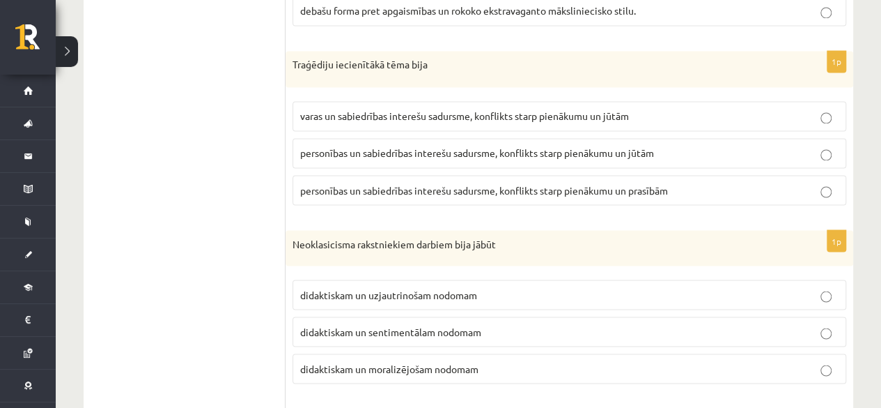
click at [659, 146] on p "personības un sabiedrības interešu sadursme, konflikts starp pienākumu un jūtām" at bounding box center [569, 153] width 539 height 15
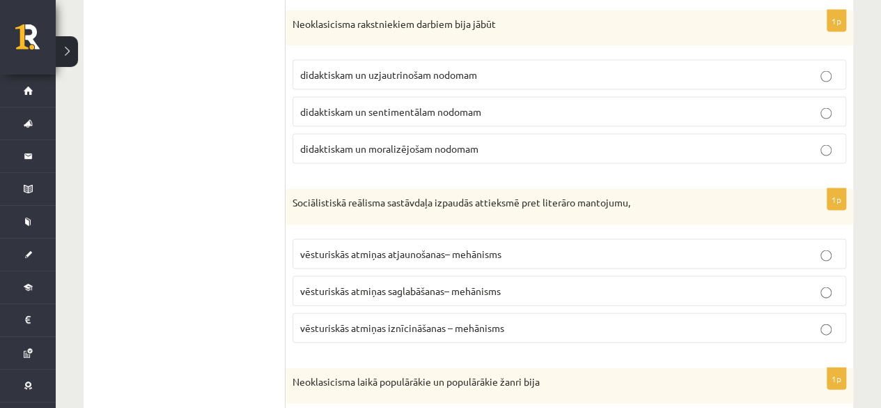
scroll to position [1349, 0]
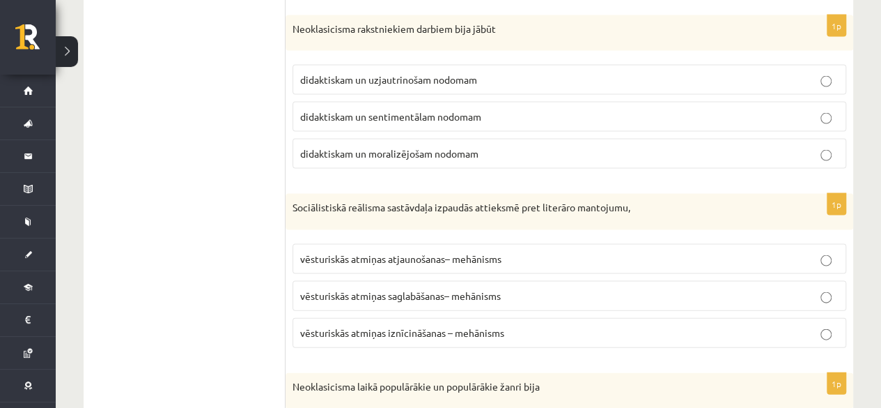
click at [446, 147] on span "didaktiskam un moralizējošam nodomam" at bounding box center [389, 153] width 178 height 13
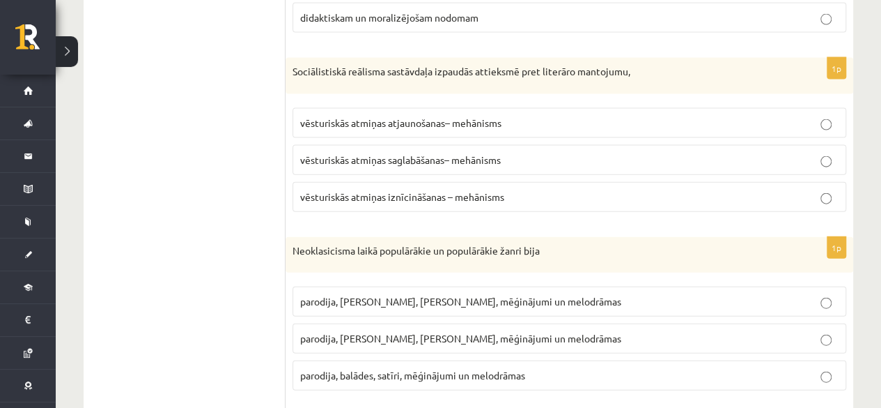
scroll to position [1477, 0]
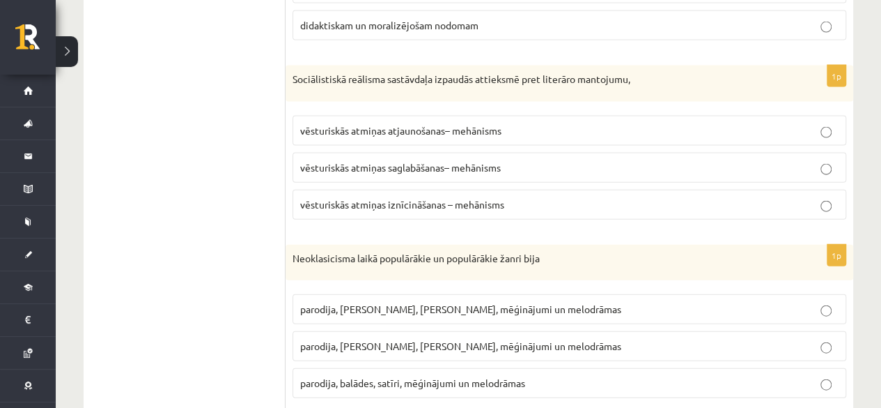
click at [458, 202] on label "vēsturiskās atmiņas iznīcināšanas – mehānisms" at bounding box center [570, 205] width 554 height 30
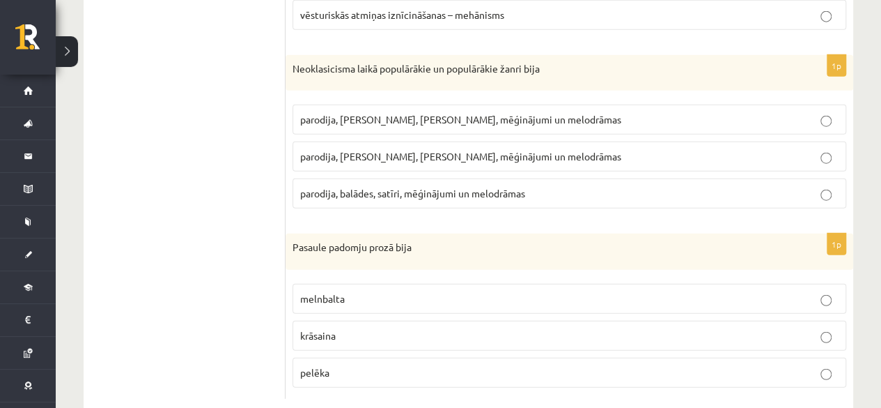
scroll to position [1685, 0]
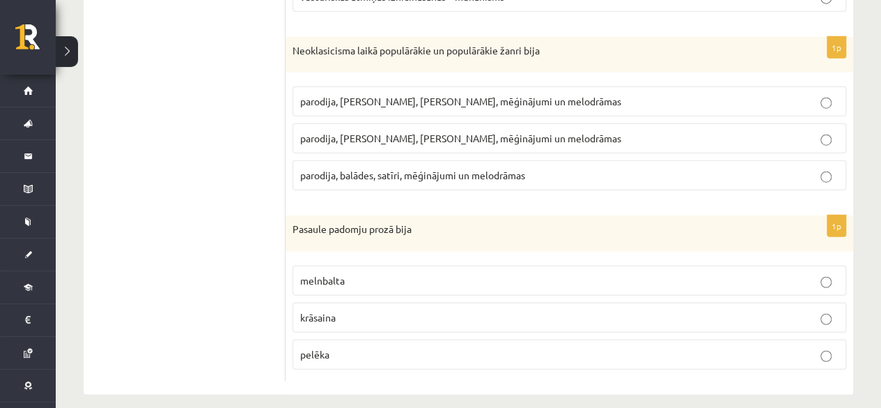
click at [353, 132] on span "parodija, odas, satīri, mēģinājumi un melodrāmas" at bounding box center [460, 138] width 321 height 13
click at [339, 273] on p "melnbalta" at bounding box center [569, 280] width 539 height 15
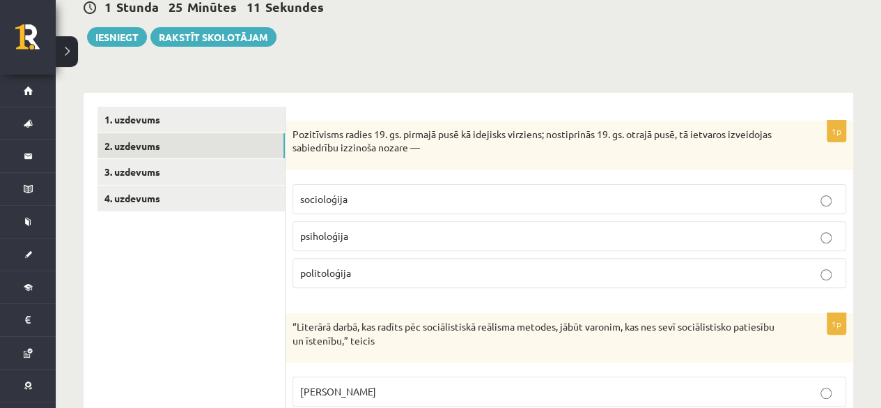
scroll to position [136, 0]
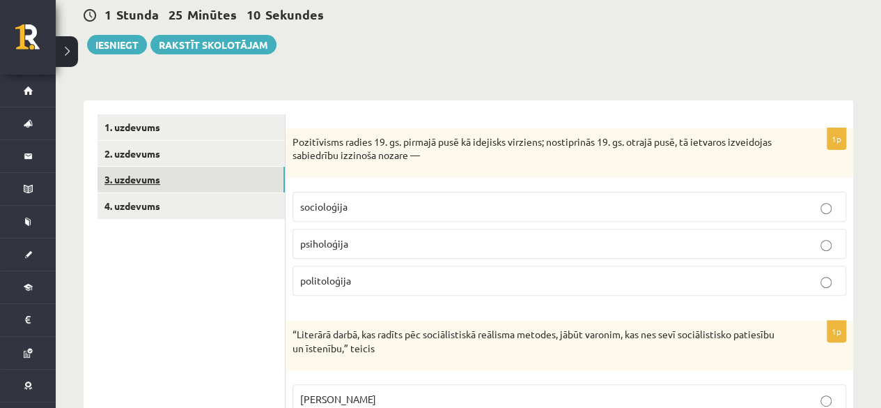
click at [169, 178] on link "3. uzdevums" at bounding box center [191, 180] width 187 height 26
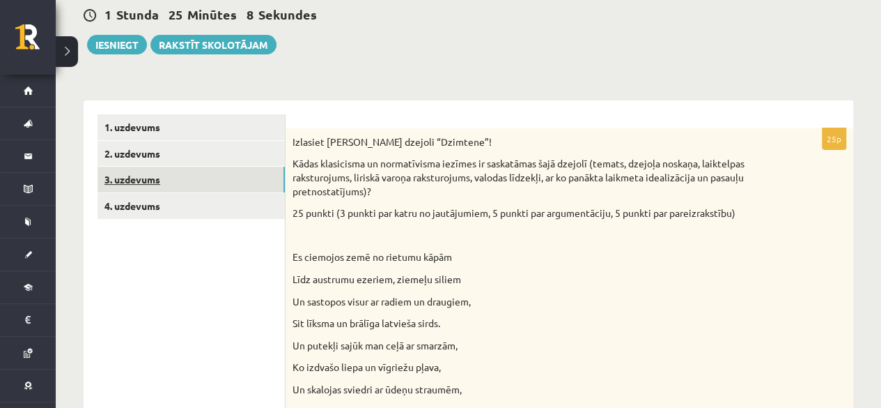
scroll to position [0, 0]
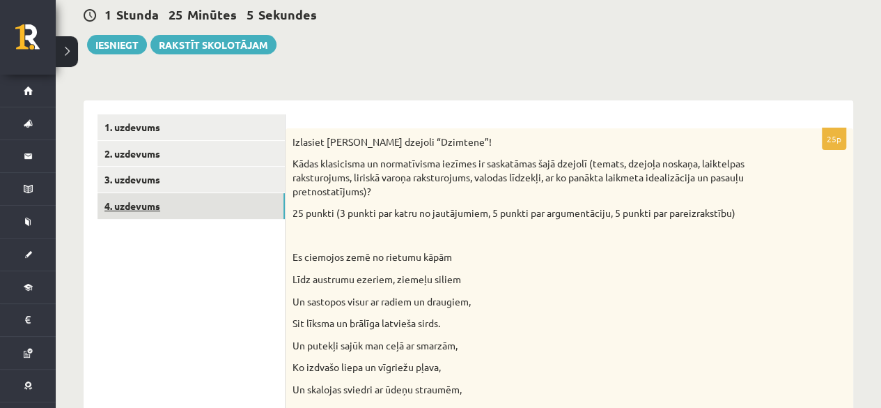
click at [196, 201] on link "4. uzdevums" at bounding box center [191, 206] width 187 height 26
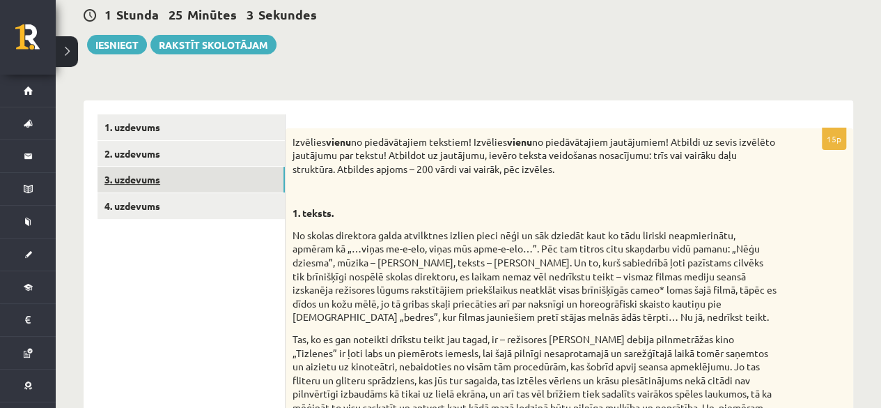
click at [194, 174] on link "3. uzdevums" at bounding box center [191, 180] width 187 height 26
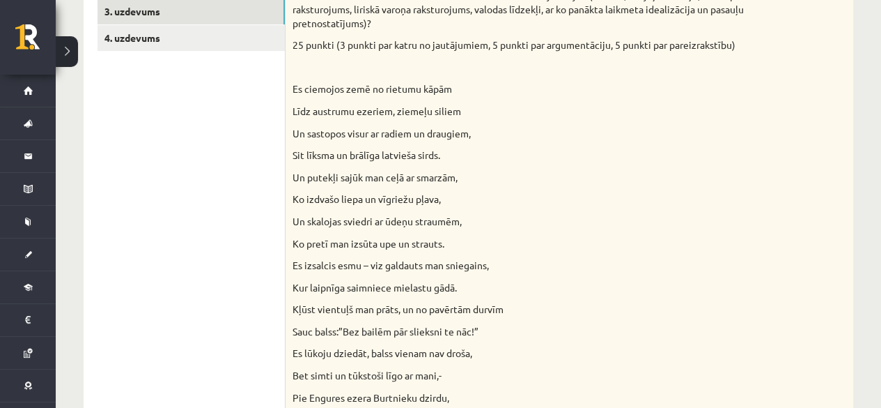
scroll to position [294, 0]
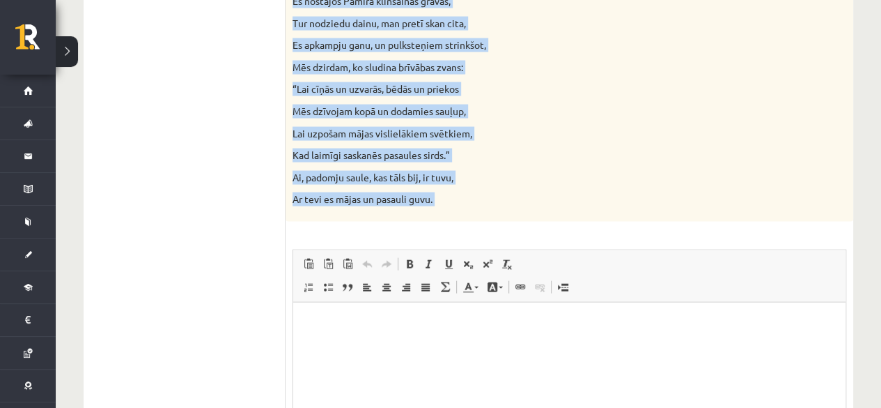
scroll to position [1419, 0]
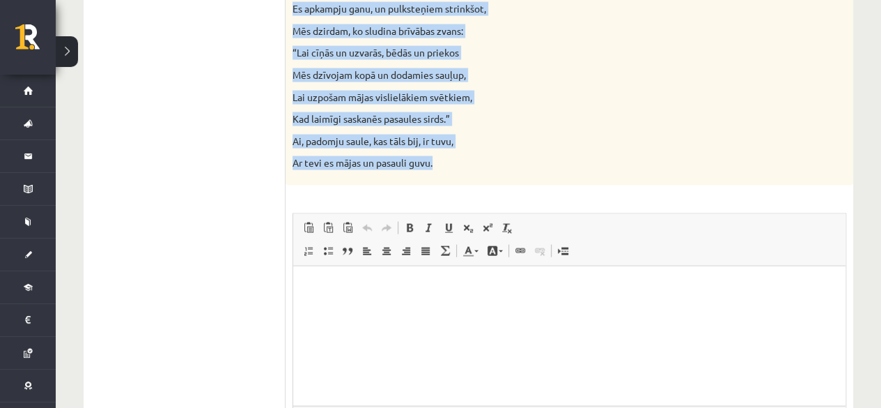
drag, startPoint x: 293, startPoint y: 38, endPoint x: 479, endPoint y: 171, distance: 227.8
copy div "Izlasiet Jāņa Sudrabkalna dzejoli “Dzimtene”! Kādas klasicisma un normatīvisma …"
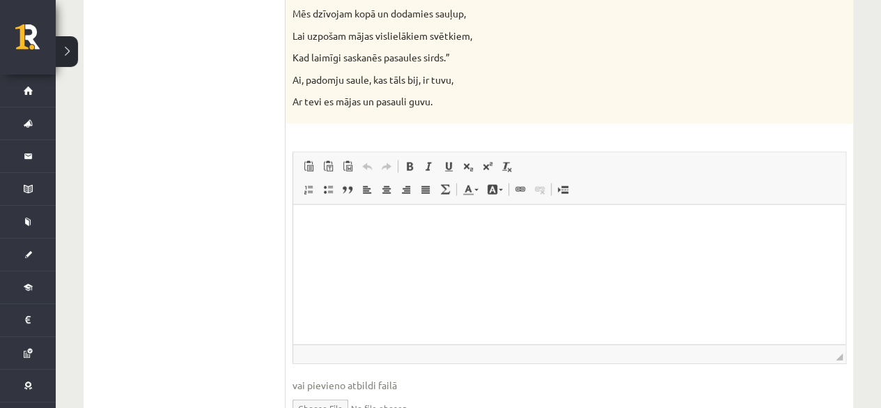
scroll to position [1555, 0]
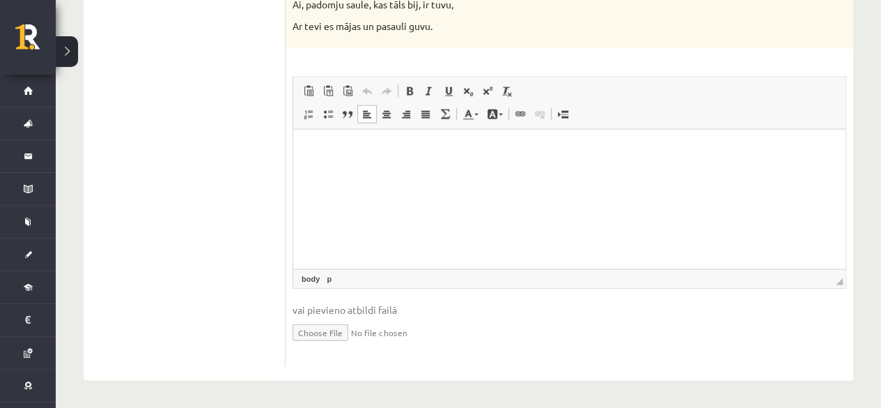
click at [440, 166] on html at bounding box center [569, 151] width 553 height 43
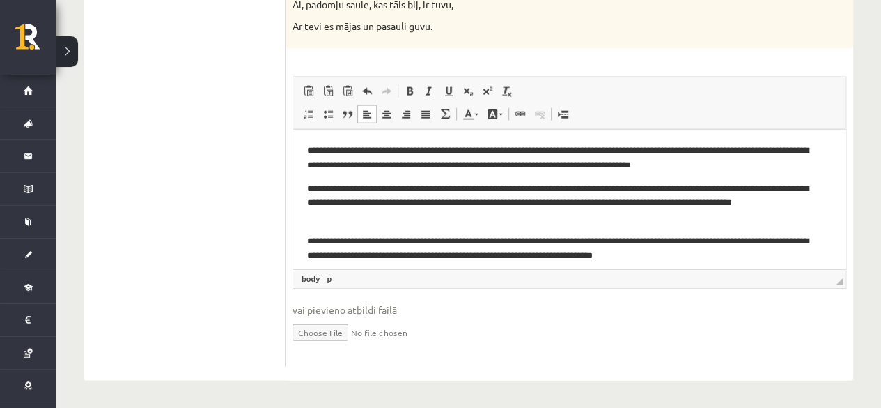
scroll to position [84, 0]
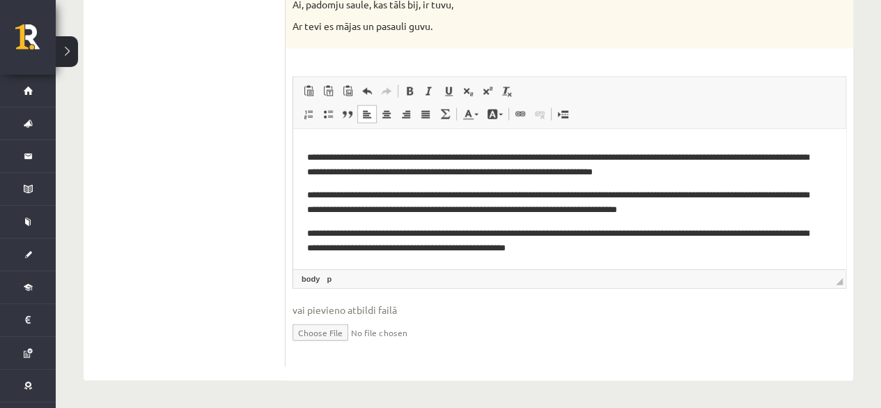
drag, startPoint x: 840, startPoint y: 203, endPoint x: 1141, endPoint y: 483, distance: 411.2
click at [470, 199] on p "**********" at bounding box center [564, 202] width 514 height 29
click at [452, 155] on p "**********" at bounding box center [564, 164] width 514 height 29
click at [431, 242] on p "**********" at bounding box center [564, 240] width 514 height 29
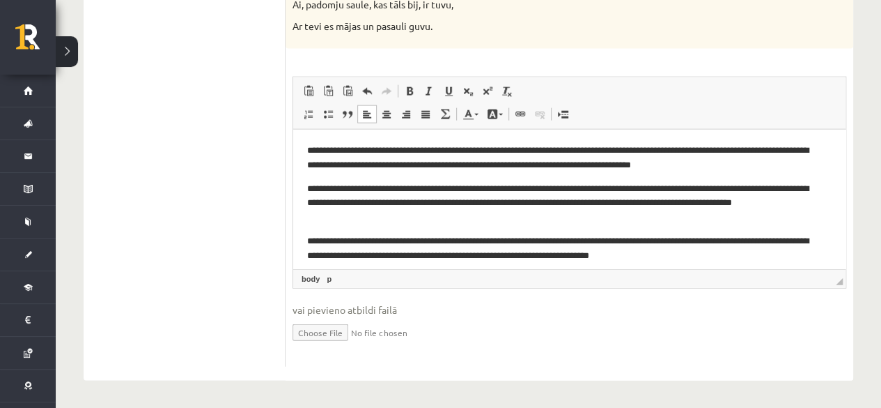
drag, startPoint x: 841, startPoint y: 217, endPoint x: 1143, endPoint y: 222, distance: 301.7
click at [410, 203] on p "**********" at bounding box center [564, 203] width 514 height 43
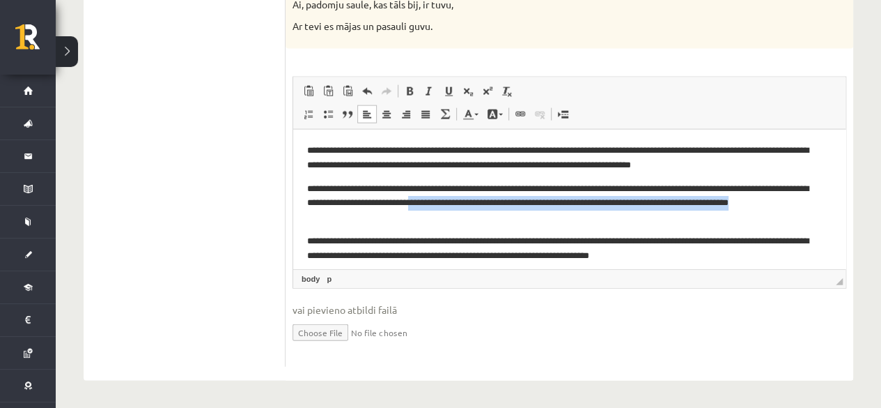
drag, startPoint x: 516, startPoint y: 201, endPoint x: 534, endPoint y: 219, distance: 25.1
click at [534, 219] on p "**********" at bounding box center [564, 203] width 514 height 43
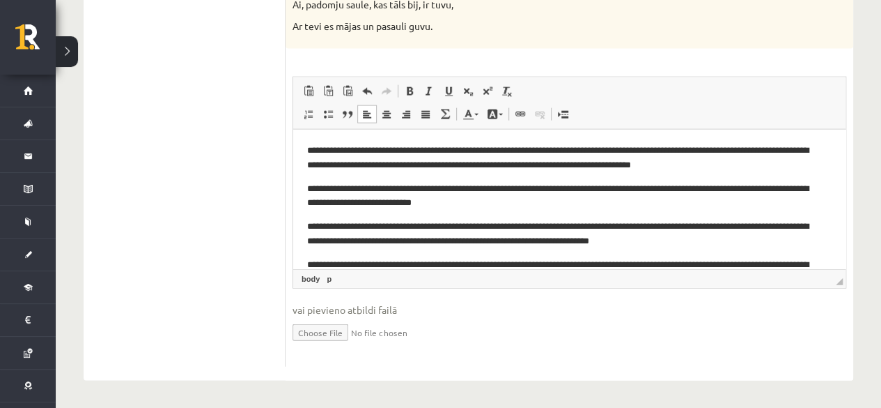
click at [403, 204] on p "**********" at bounding box center [564, 196] width 514 height 29
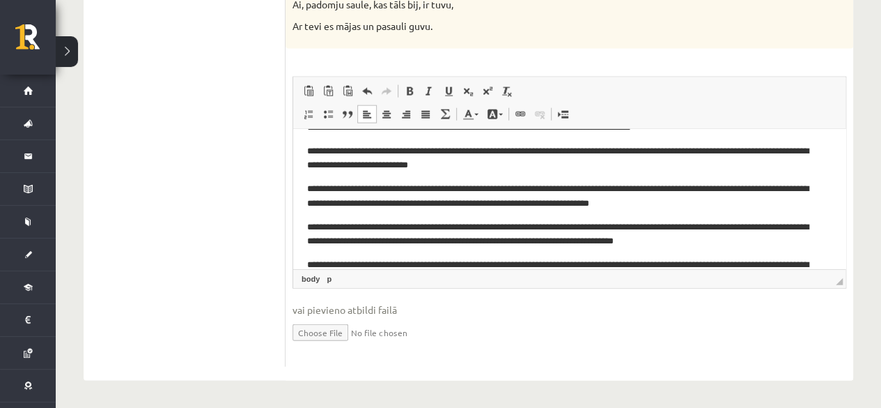
scroll to position [36, 0]
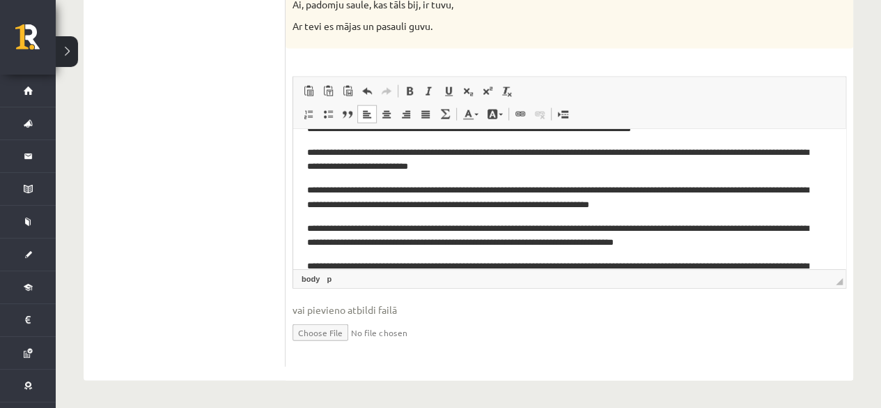
click at [401, 206] on p "**********" at bounding box center [564, 197] width 514 height 29
click at [479, 248] on p "**********" at bounding box center [564, 236] width 514 height 29
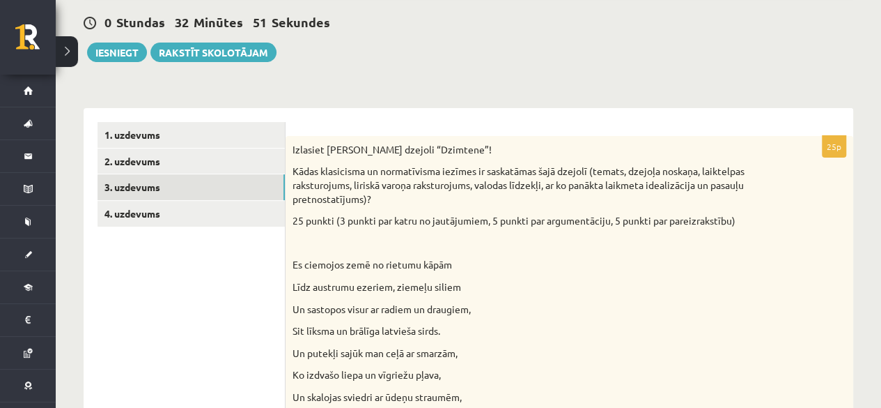
scroll to position [148, 0]
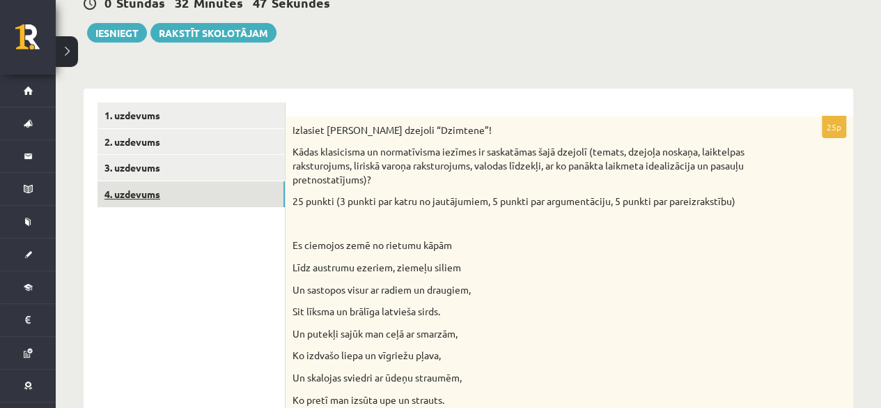
click at [184, 199] on link "4. uzdevums" at bounding box center [191, 194] width 187 height 26
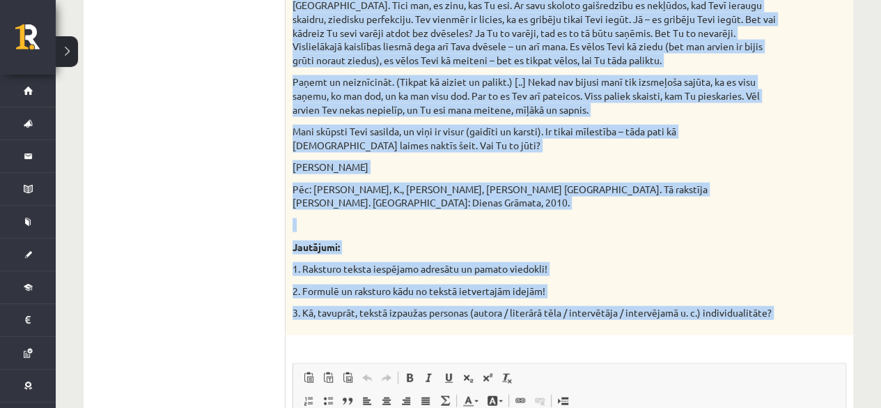
scroll to position [1685, 0]
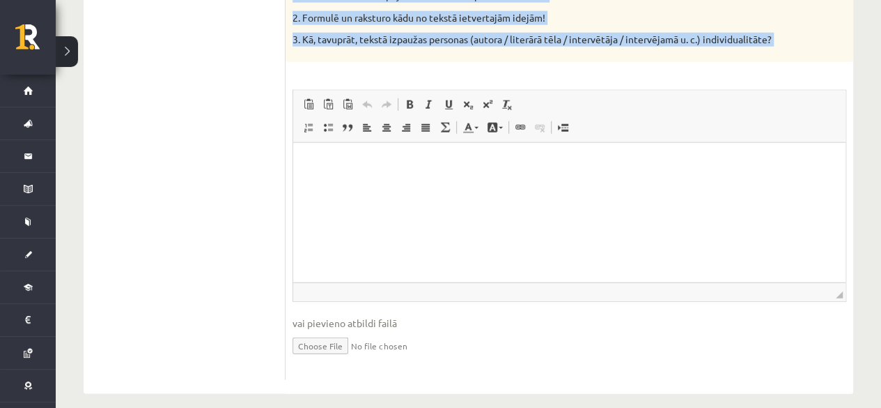
drag, startPoint x: 290, startPoint y: 125, endPoint x: 499, endPoint y: 65, distance: 217.6
copy div "Izvēlies vienu no piedāvātajiem tekstiem! Izvēlies vienu no piedāvātajiem jautā…"
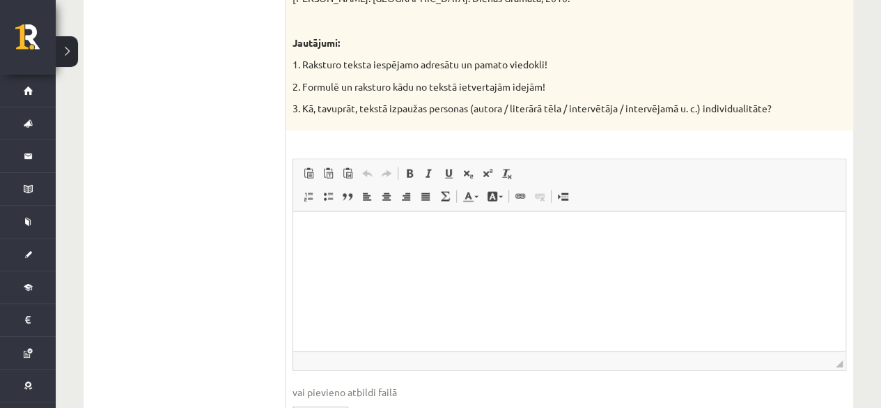
scroll to position [1603, 0]
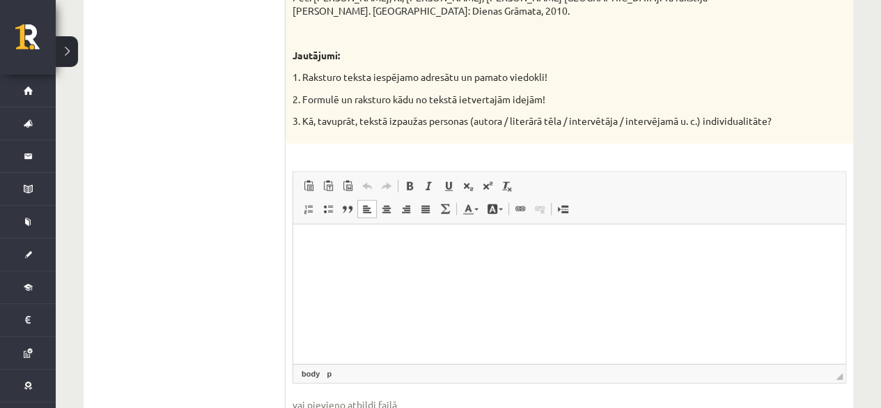
click at [387, 267] on html at bounding box center [569, 245] width 553 height 43
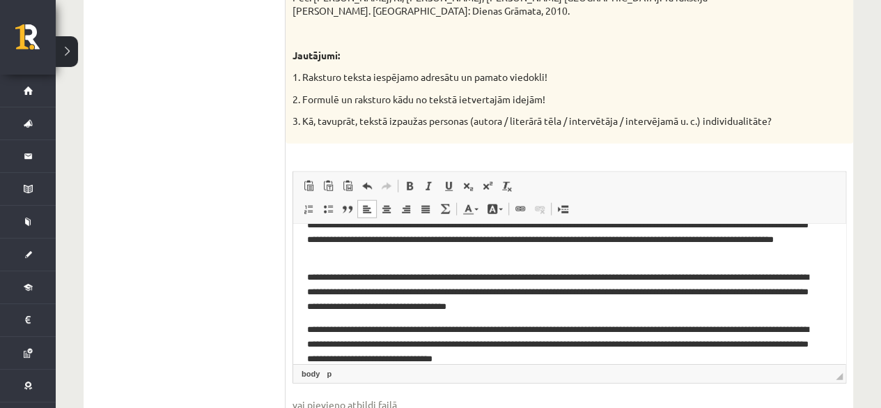
click at [462, 310] on p "**********" at bounding box center [564, 291] width 514 height 43
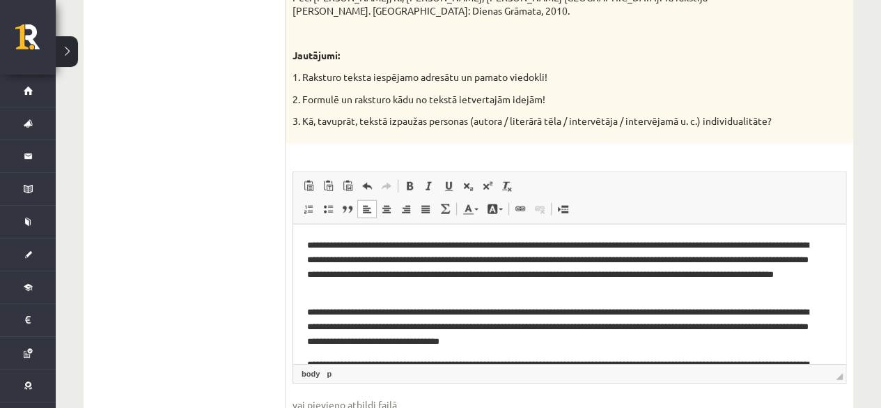
scroll to position [52, 0]
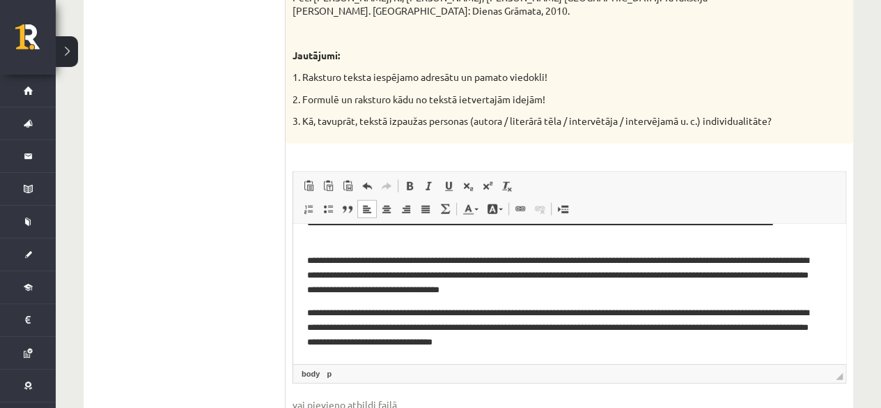
click at [465, 288] on p "**********" at bounding box center [564, 275] width 514 height 43
click at [472, 288] on p "**********" at bounding box center [564, 275] width 514 height 43
click at [455, 288] on p "**********" at bounding box center [564, 275] width 514 height 43
drag, startPoint x: 840, startPoint y: 265, endPoint x: 1155, endPoint y: 547, distance: 422.4
click at [711, 339] on p "**********" at bounding box center [564, 327] width 514 height 43
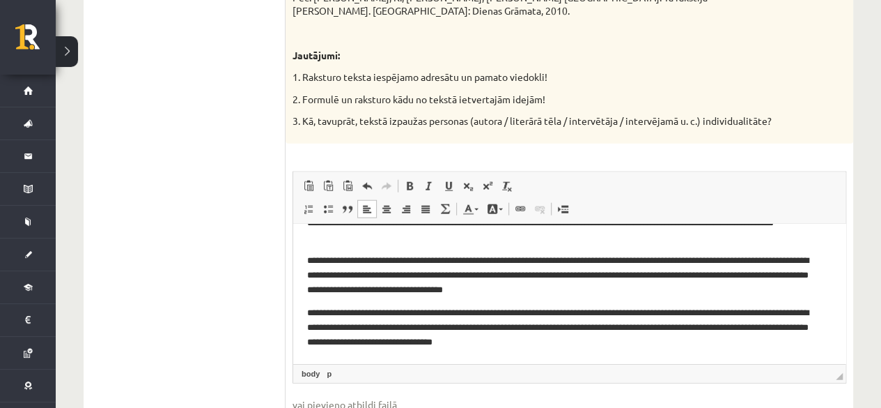
scroll to position [0, 0]
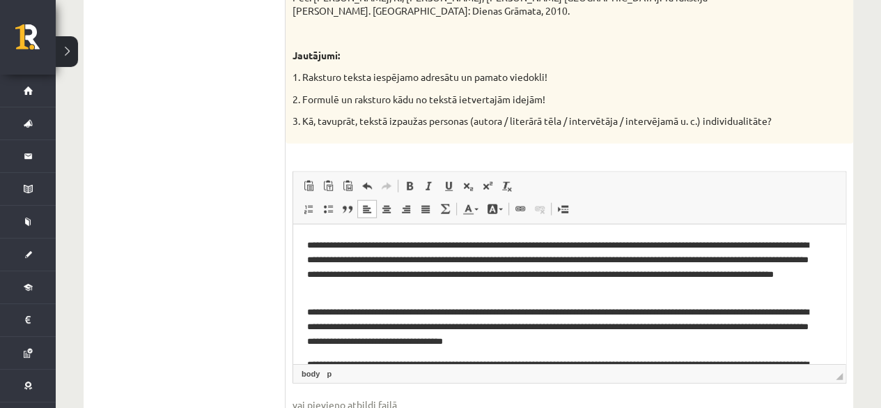
drag, startPoint x: 840, startPoint y: 316, endPoint x: 1086, endPoint y: 312, distance: 246.7
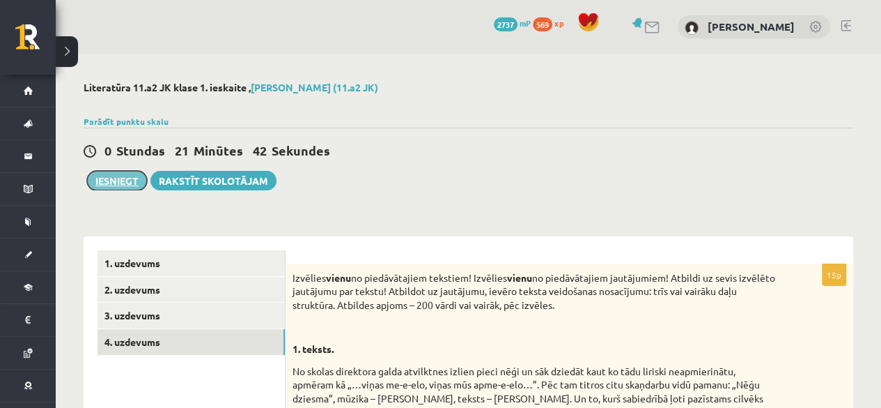
click at [121, 174] on button "Iesniegt" at bounding box center [117, 181] width 60 height 20
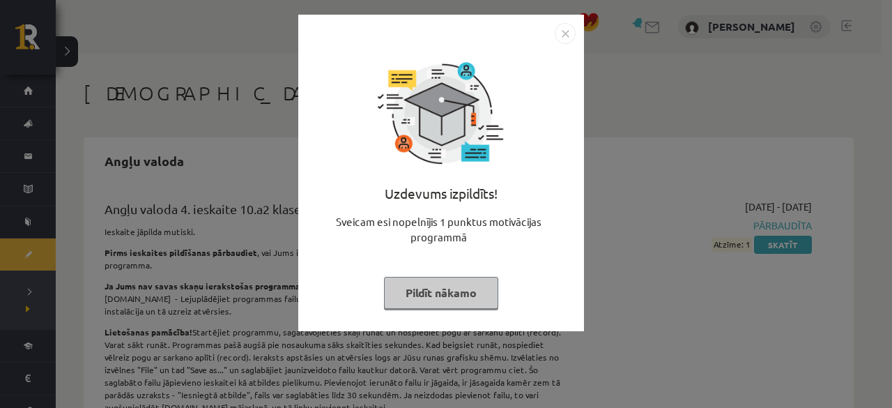
click at [419, 295] on button "Pildīt nākamo" at bounding box center [441, 293] width 114 height 32
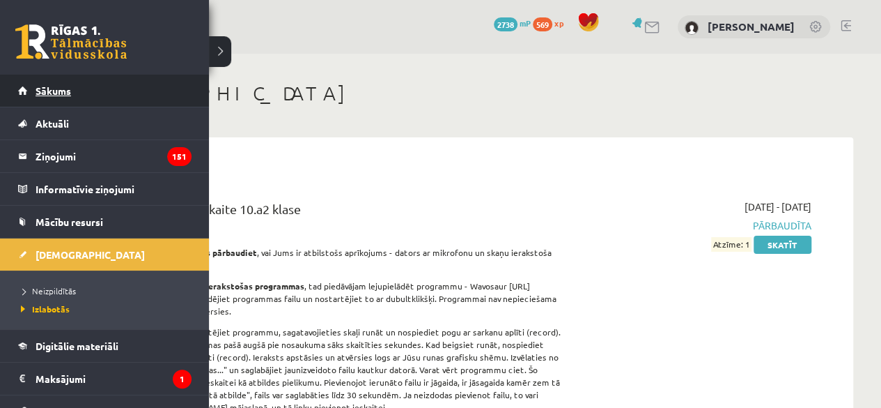
click at [31, 87] on link "Sākums" at bounding box center [104, 91] width 173 height 32
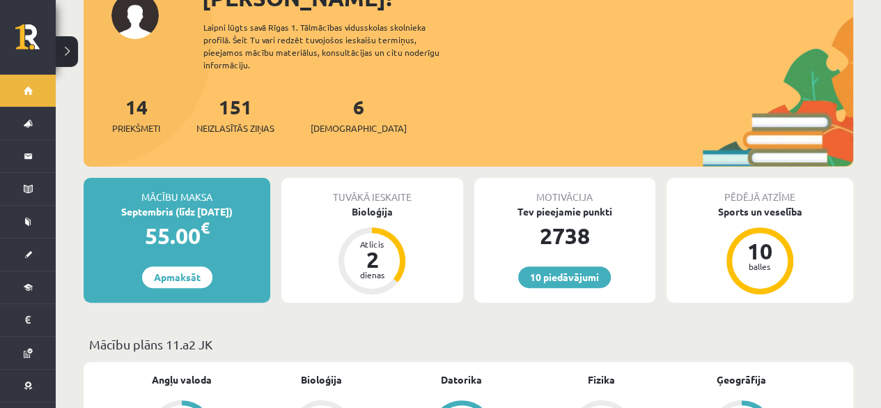
scroll to position [107, 0]
